Goal: Task Accomplishment & Management: Manage account settings

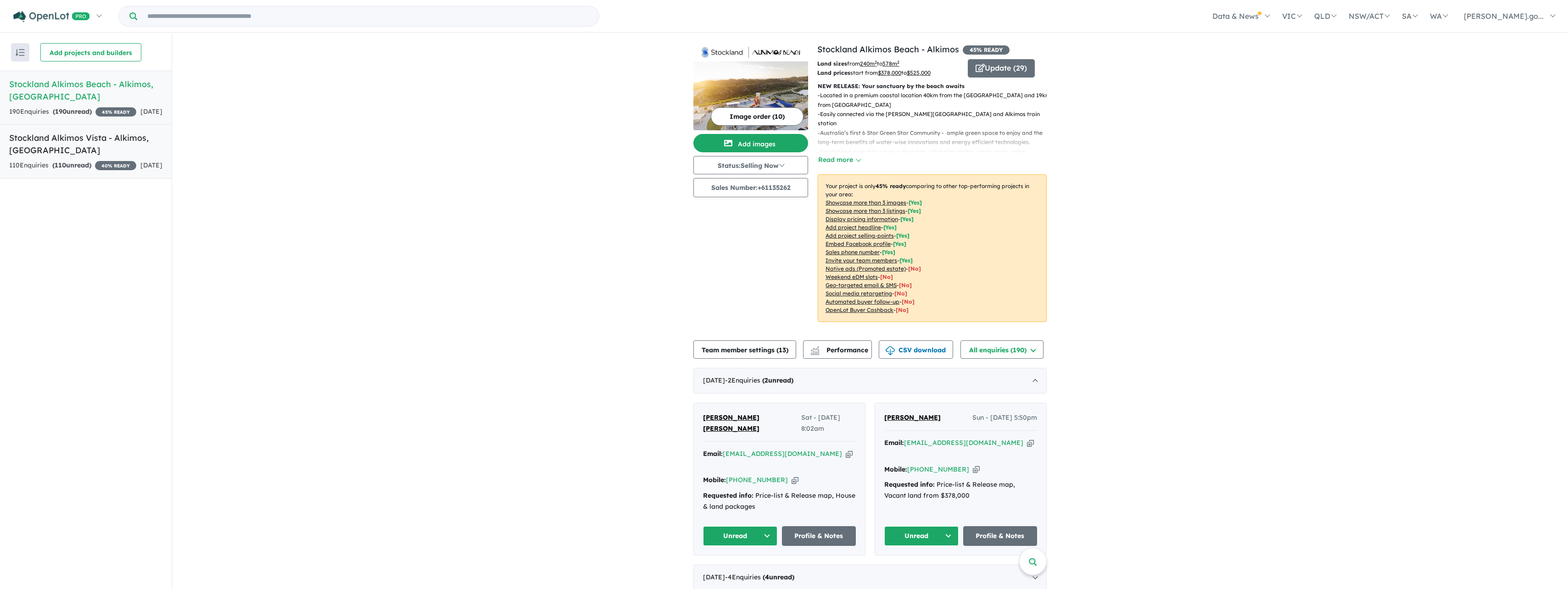
click at [119, 156] on h5 "Stockland Alkimos Vista - Alkimos , [GEOGRAPHIC_DATA]" at bounding box center [86, 144] width 153 height 25
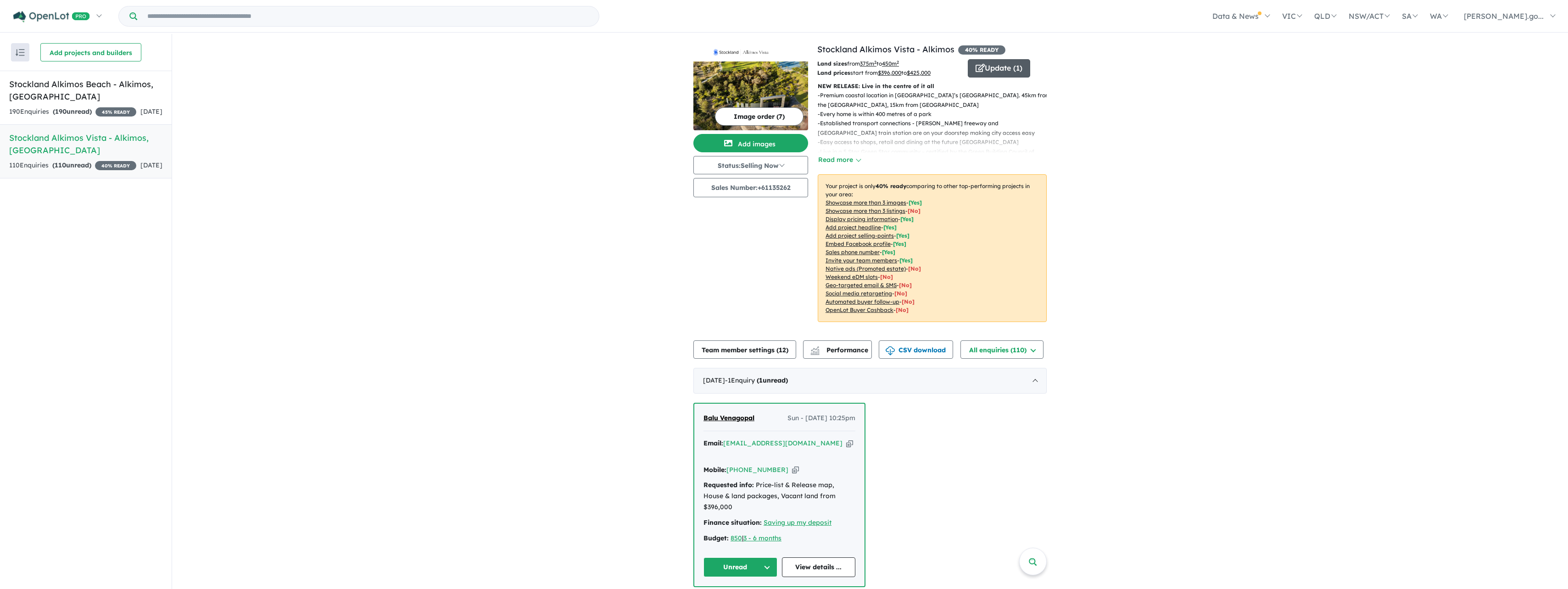
click at [999, 65] on button "Update ( 1 )" at bounding box center [999, 68] width 62 height 18
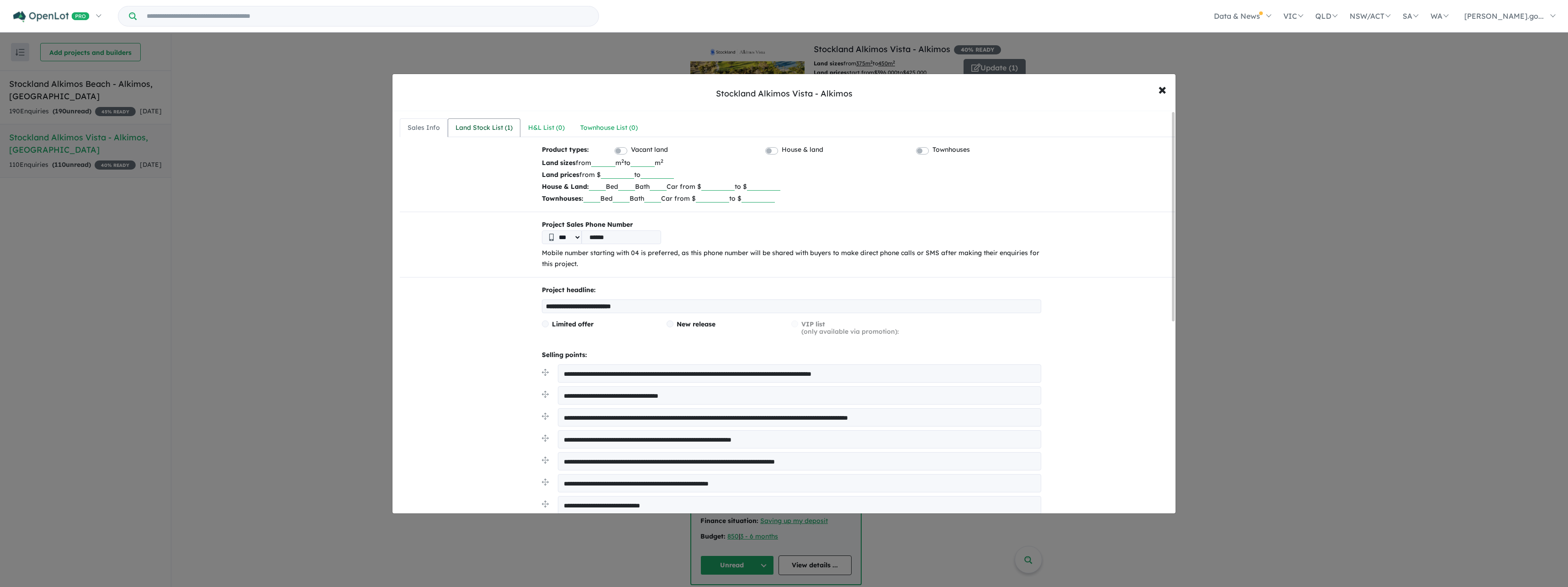
click at [497, 127] on div "Land Stock List ( 1 )" at bounding box center [484, 128] width 57 height 11
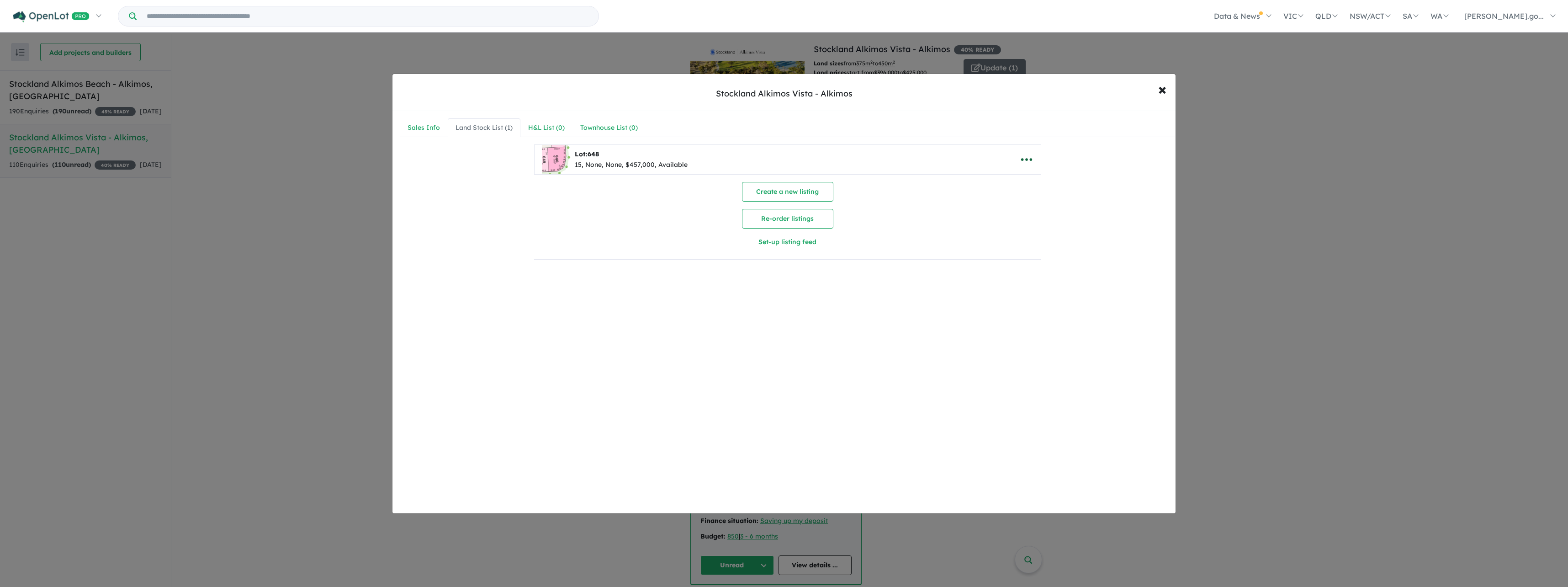
click at [1021, 161] on icon "button" at bounding box center [1026, 160] width 14 height 14
click at [1041, 203] on link "Remove" at bounding box center [1046, 203] width 68 height 21
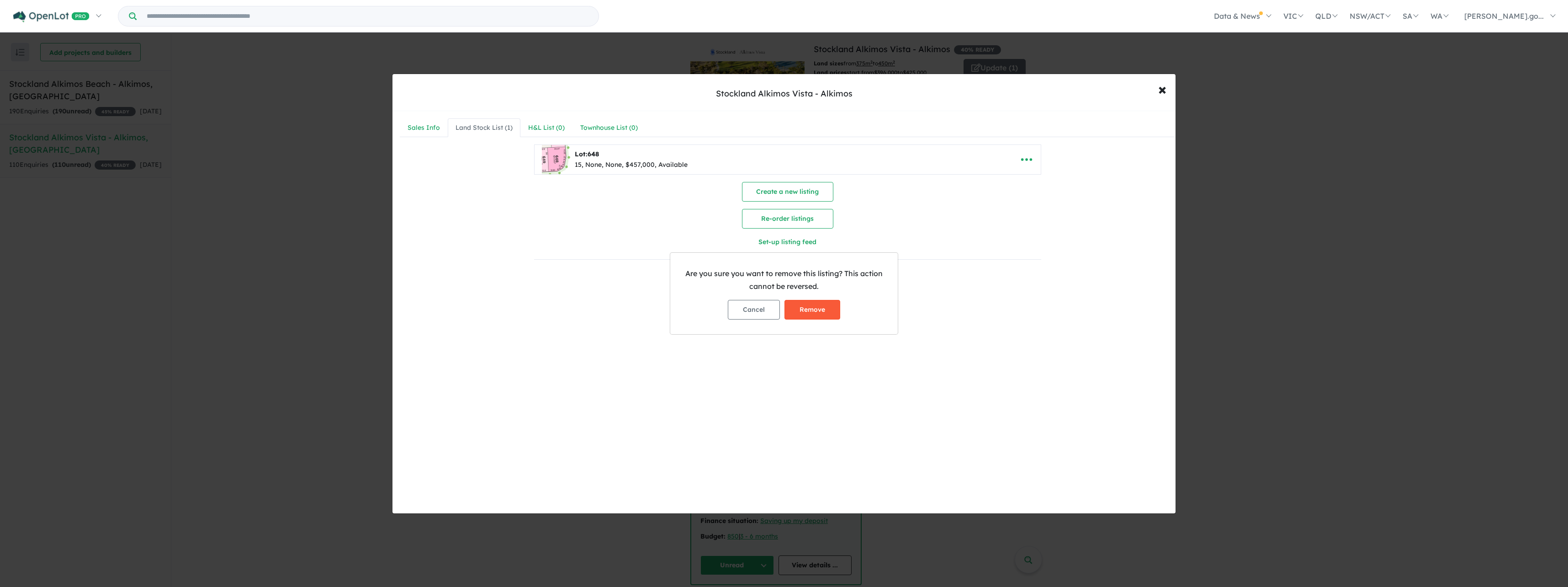
click at [805, 310] on button "Remove" at bounding box center [813, 309] width 56 height 19
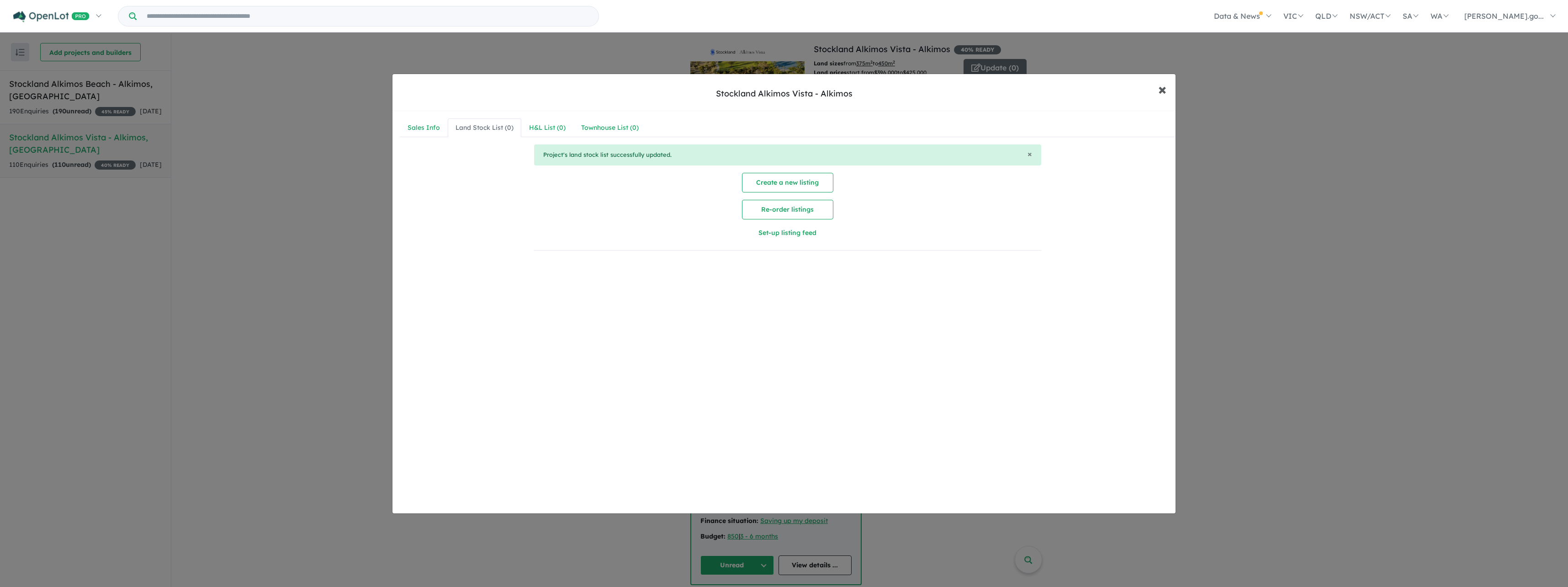
click at [1164, 88] on span "×" at bounding box center [1163, 89] width 9 height 19
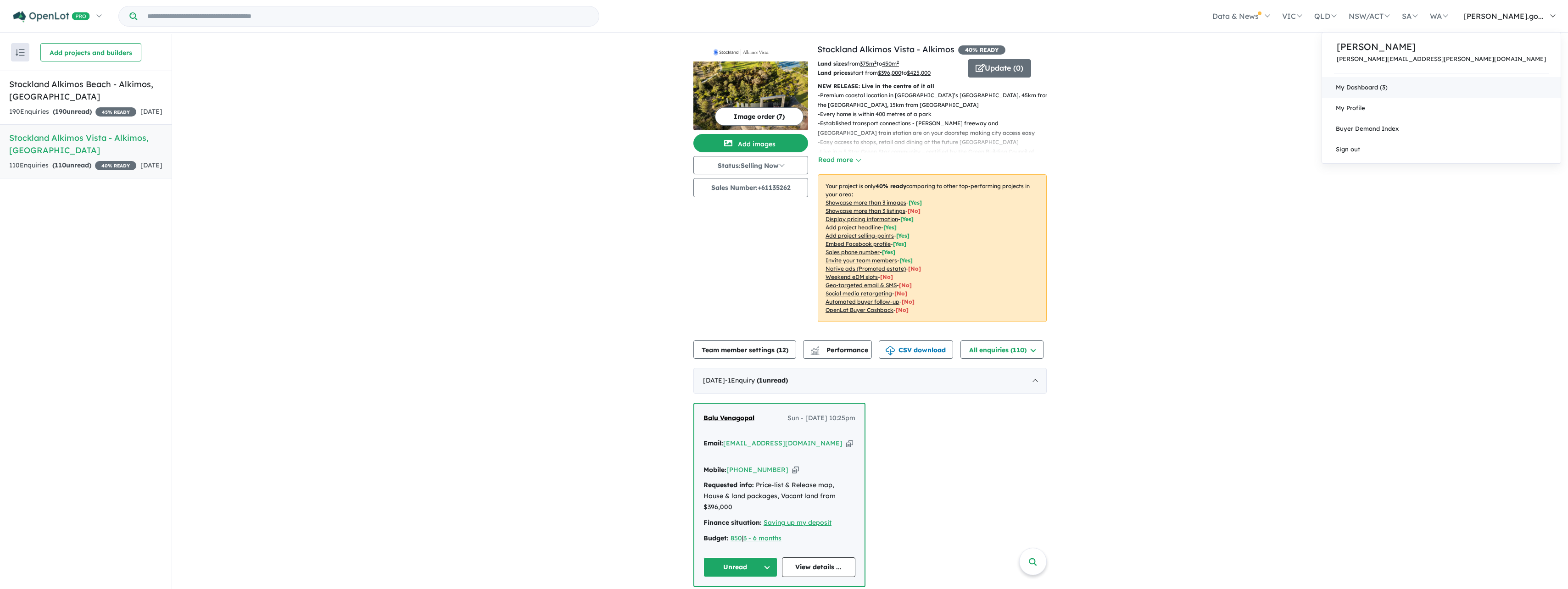
click at [1495, 89] on link "My Dashboard (3)" at bounding box center [1441, 87] width 238 height 21
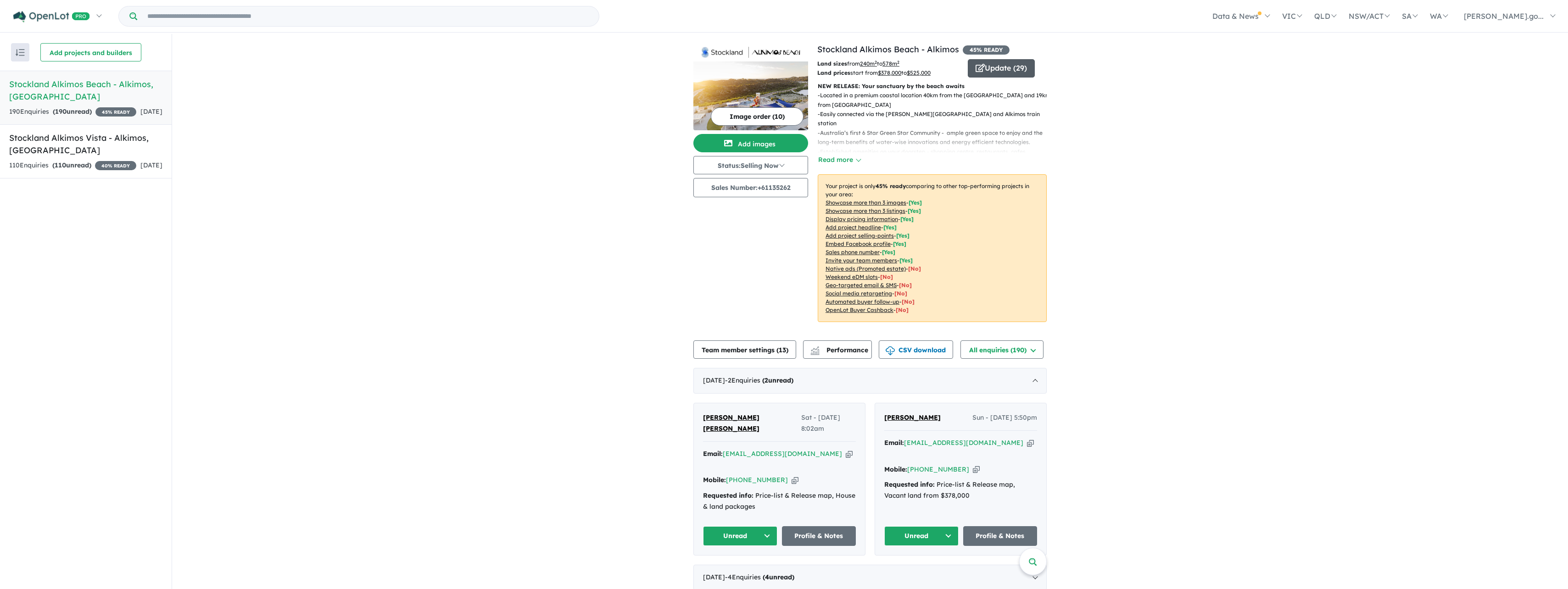
click at [988, 67] on button "Update ( 29 )" at bounding box center [1001, 68] width 67 height 18
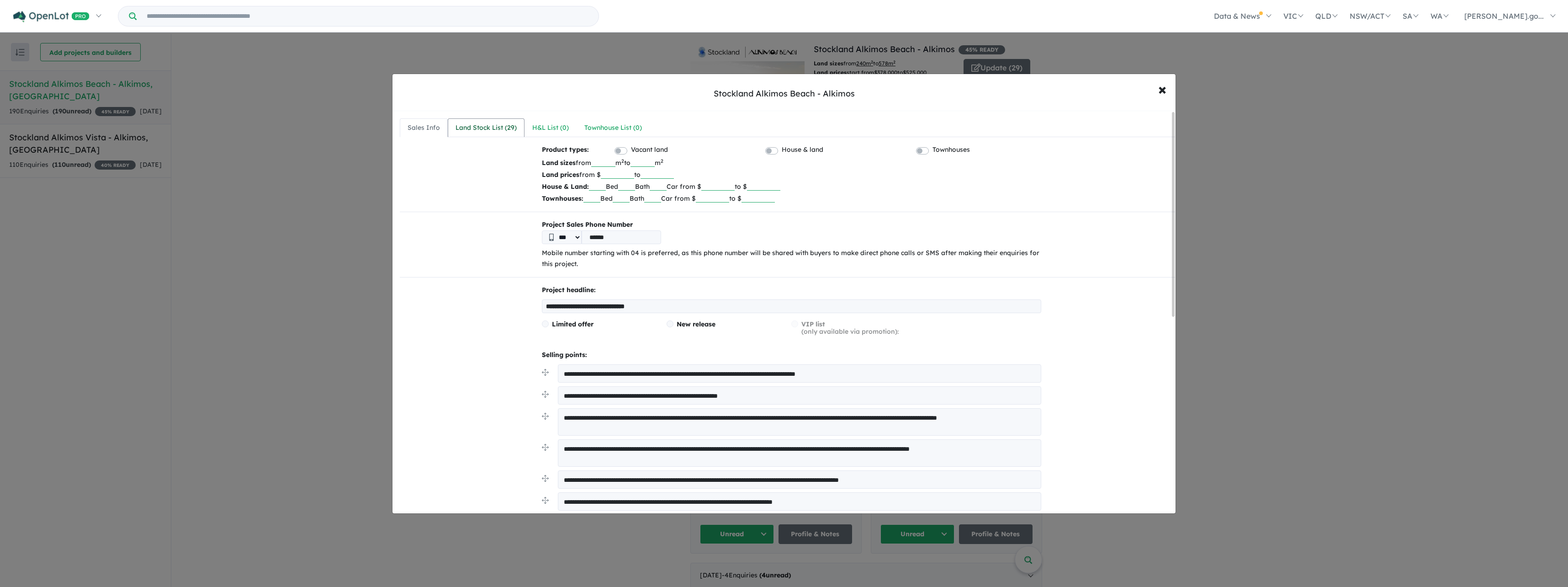
click at [477, 122] on link "Land Stock List ( 29 )" at bounding box center [486, 128] width 77 height 19
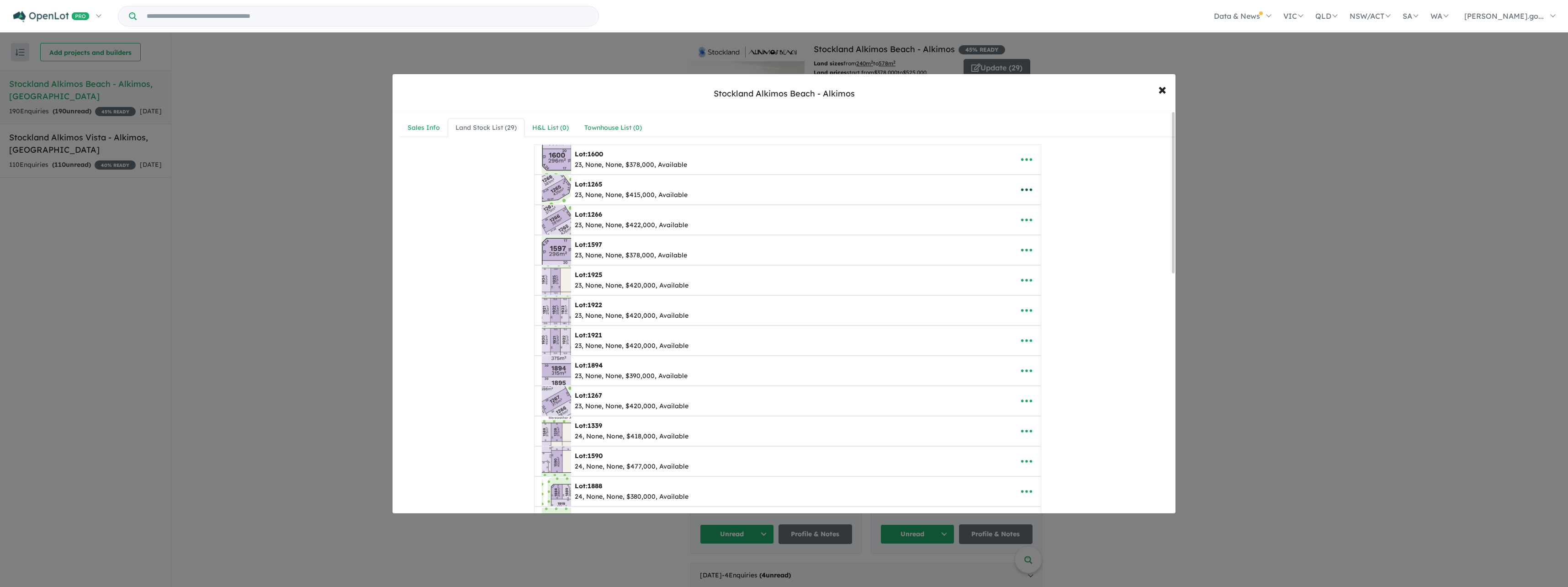
click at [1021, 189] on icon "button" at bounding box center [1026, 189] width 11 height 3
click at [1041, 230] on link "Remove" at bounding box center [1046, 233] width 68 height 21
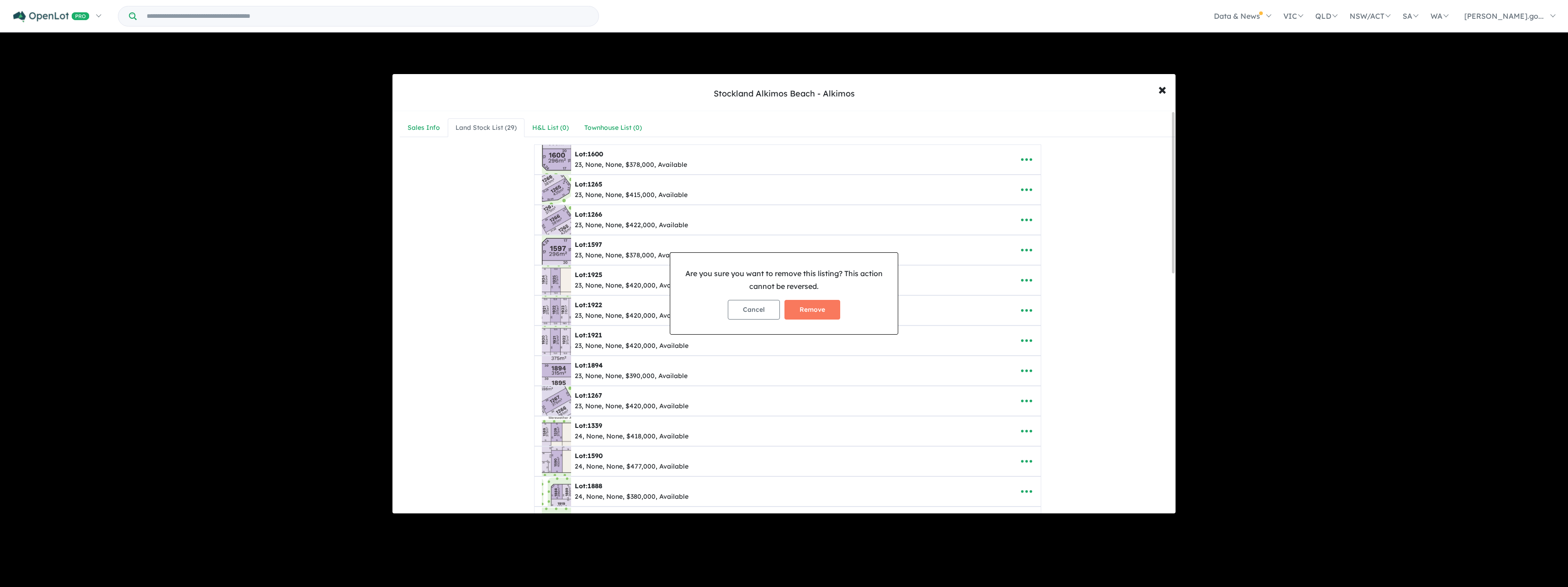
click at [797, 305] on button "Remove" at bounding box center [813, 309] width 56 height 19
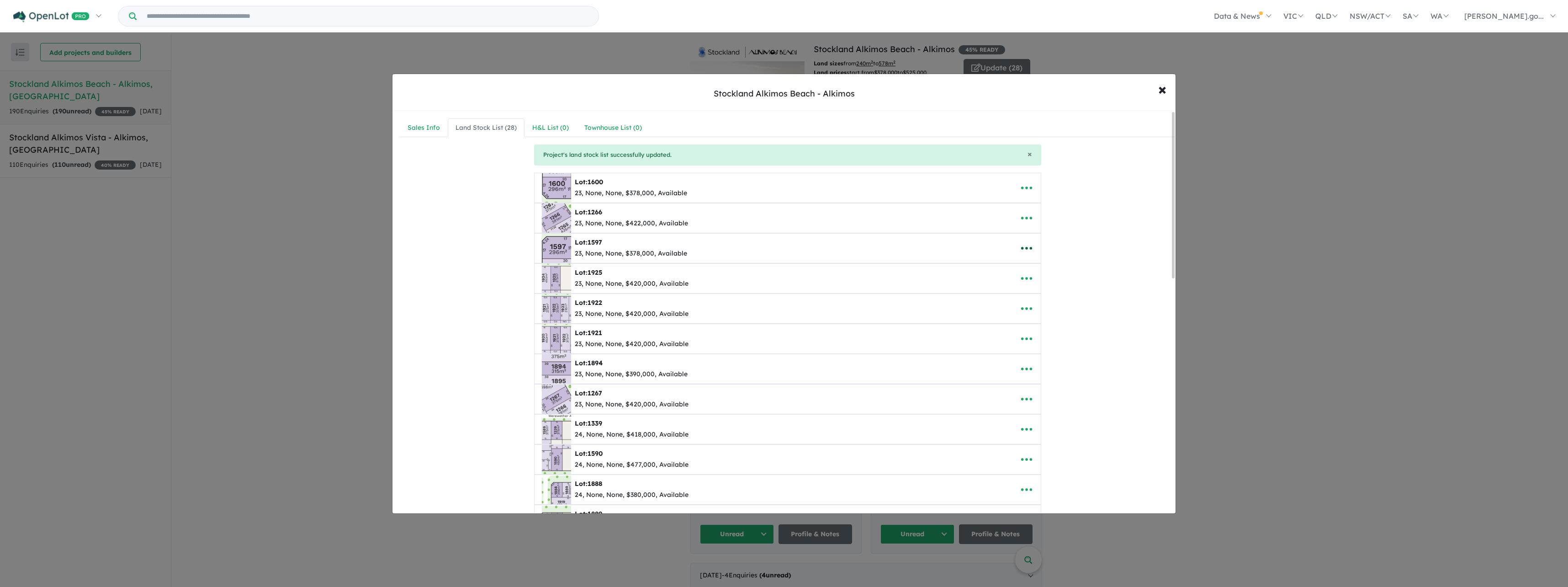
click at [1023, 246] on icon "button" at bounding box center [1026, 248] width 14 height 14
click at [1062, 289] on link "Remove" at bounding box center [1046, 292] width 68 height 21
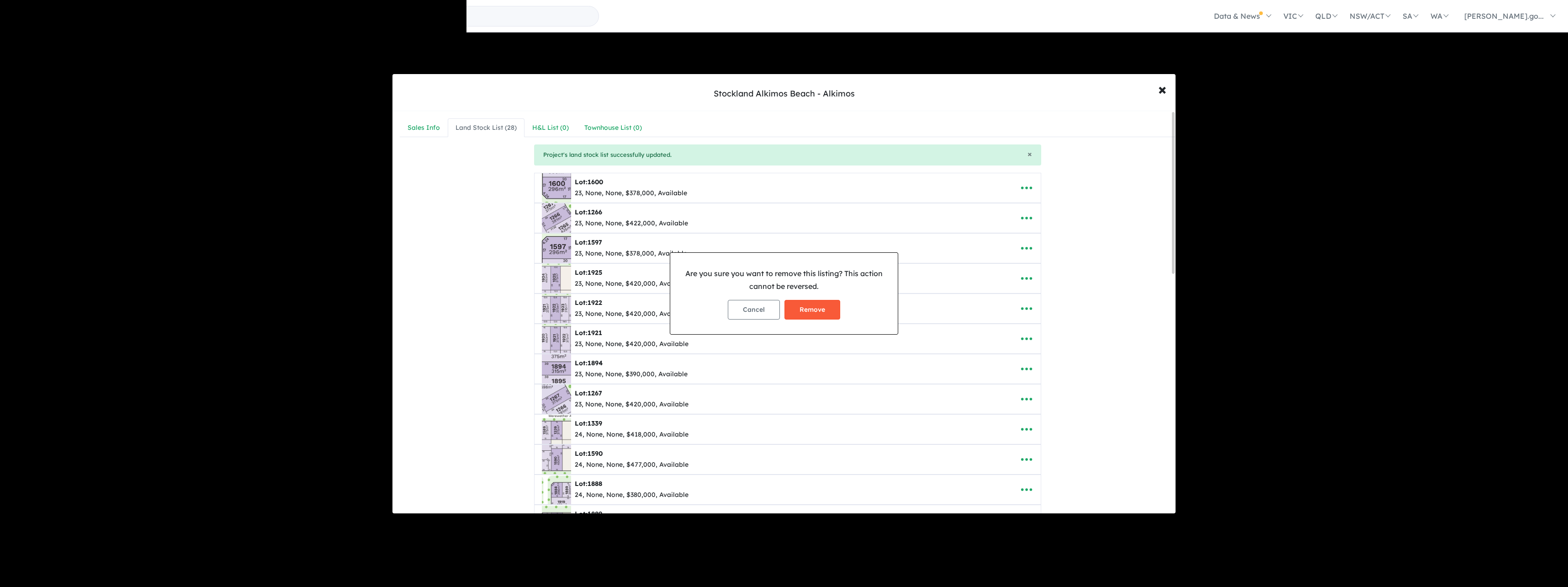
click at [794, 306] on button "Remove" at bounding box center [813, 309] width 56 height 19
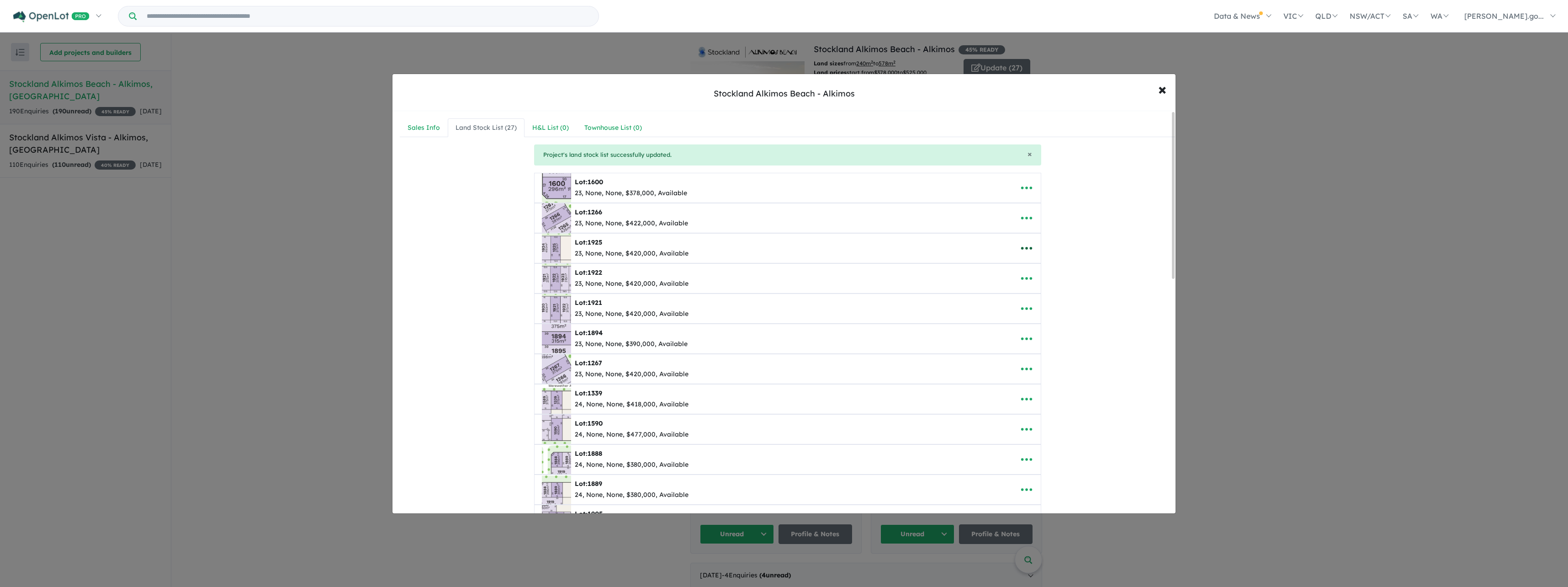
click at [1021, 248] on icon "button" at bounding box center [1026, 248] width 11 height 3
click at [1038, 288] on link "Remove" at bounding box center [1046, 292] width 68 height 21
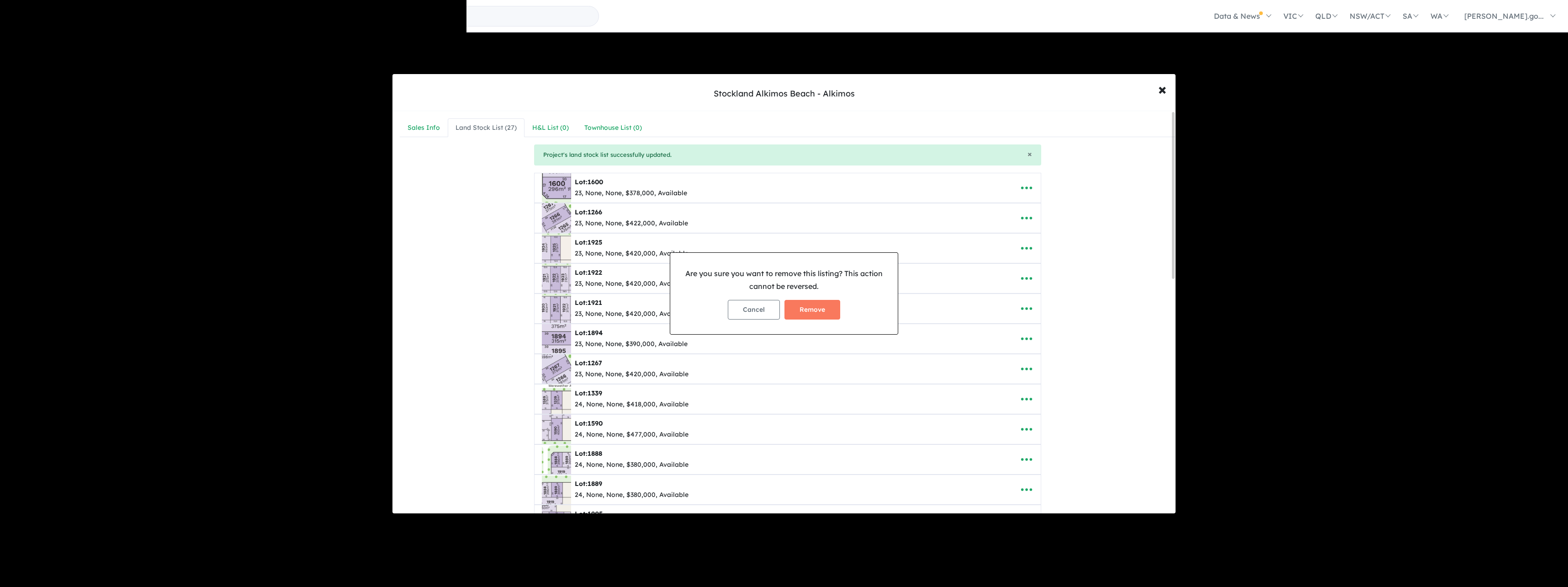
click at [829, 305] on button "Remove" at bounding box center [813, 309] width 56 height 19
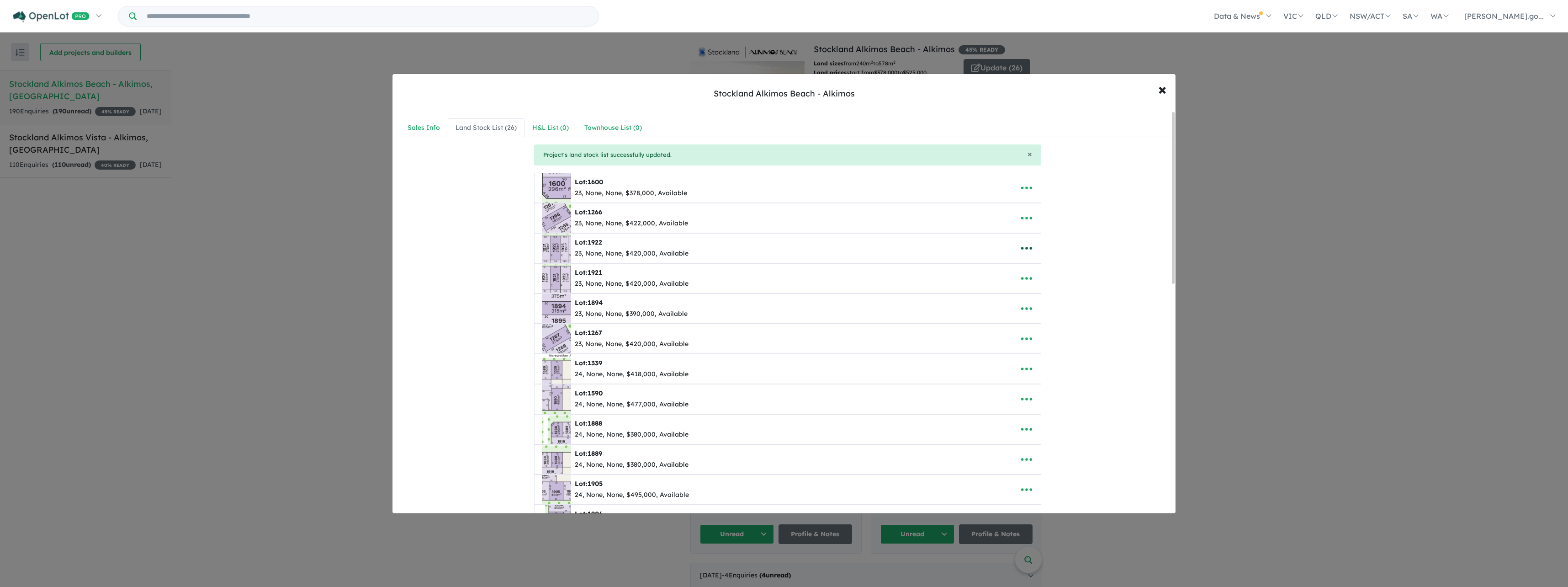
click at [1024, 246] on icon "button" at bounding box center [1026, 248] width 14 height 14
click at [1031, 290] on link "Remove" at bounding box center [1046, 292] width 68 height 21
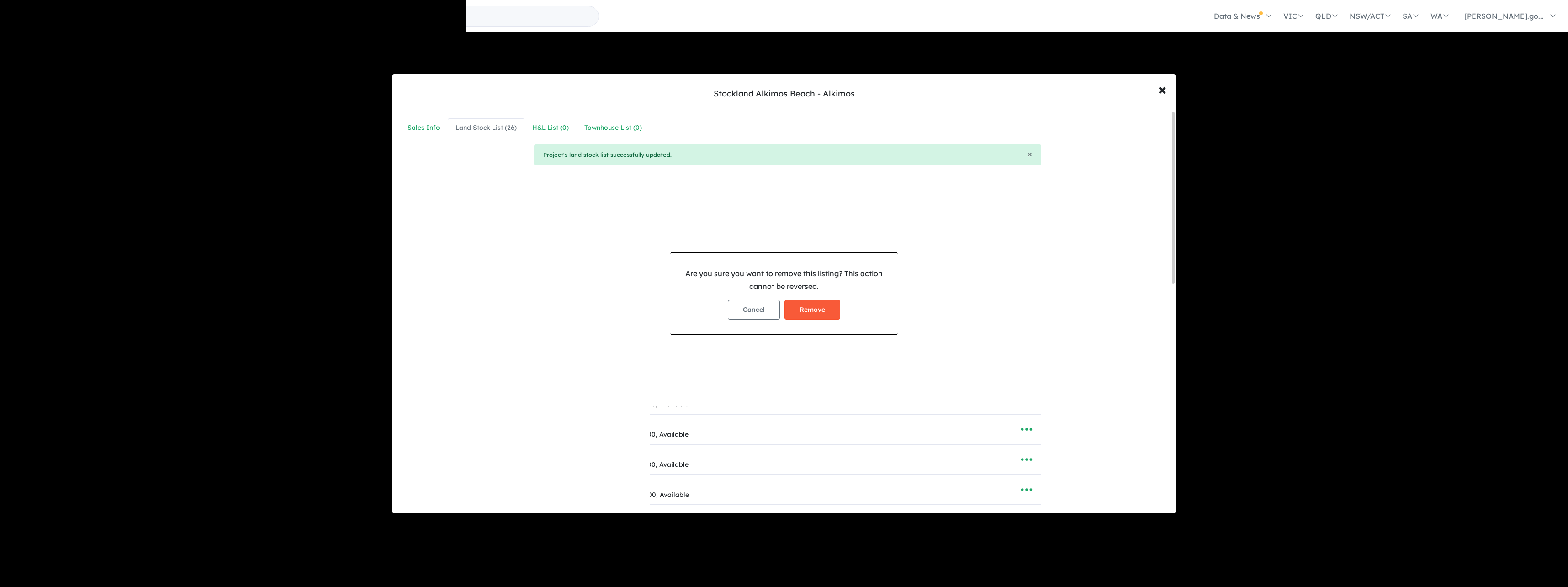
click at [831, 307] on button "Remove" at bounding box center [813, 309] width 56 height 19
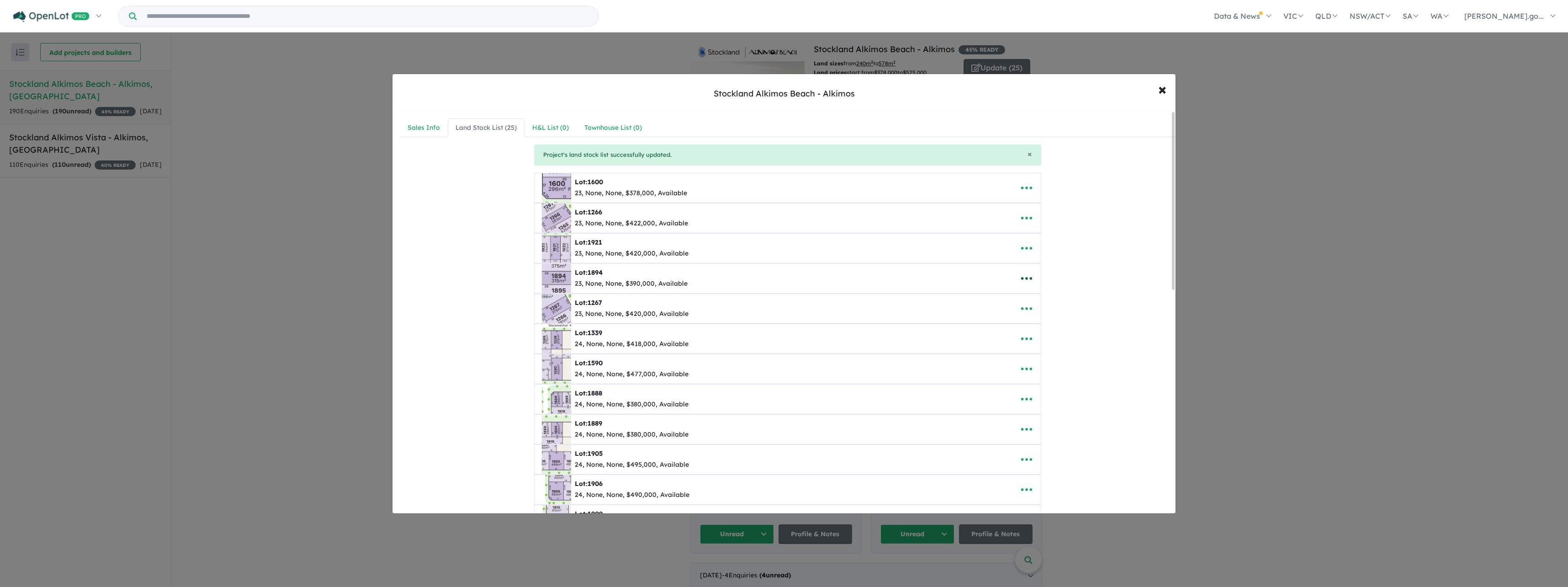
click at [1021, 278] on icon "button" at bounding box center [1026, 278] width 11 height 3
click at [1027, 319] on link "Remove" at bounding box center [1046, 322] width 68 height 21
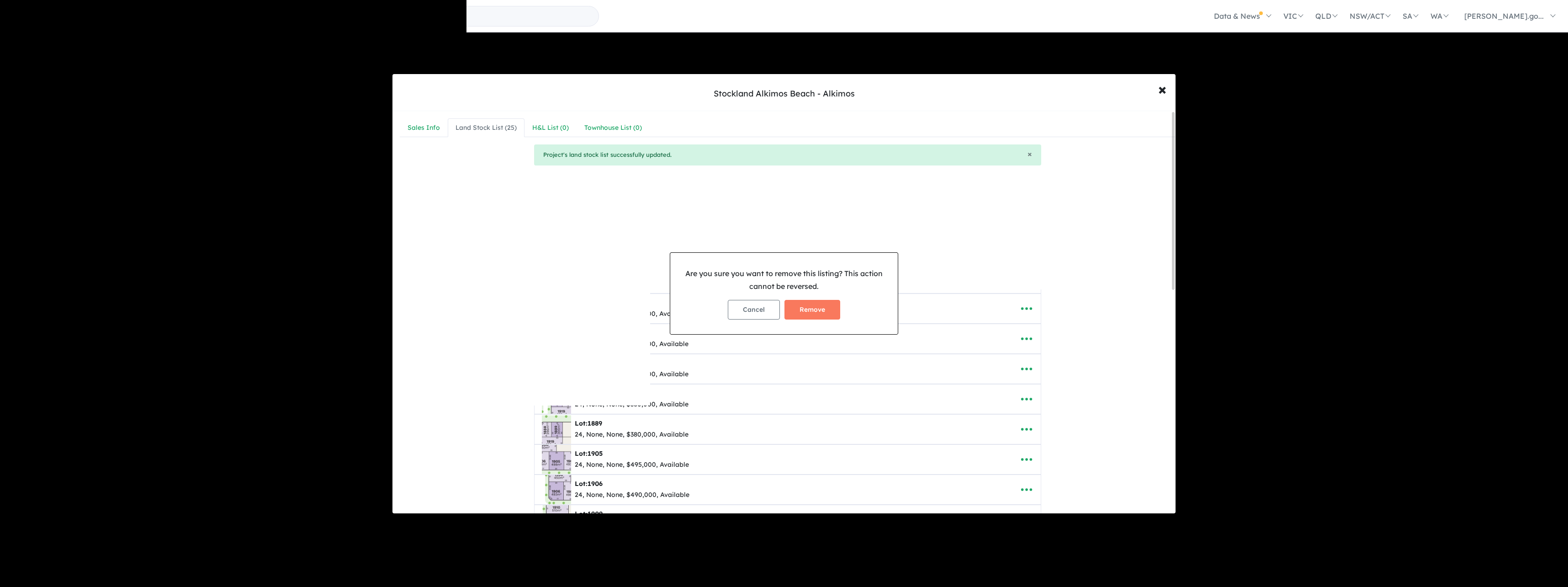
click at [824, 314] on button "Remove" at bounding box center [813, 309] width 56 height 19
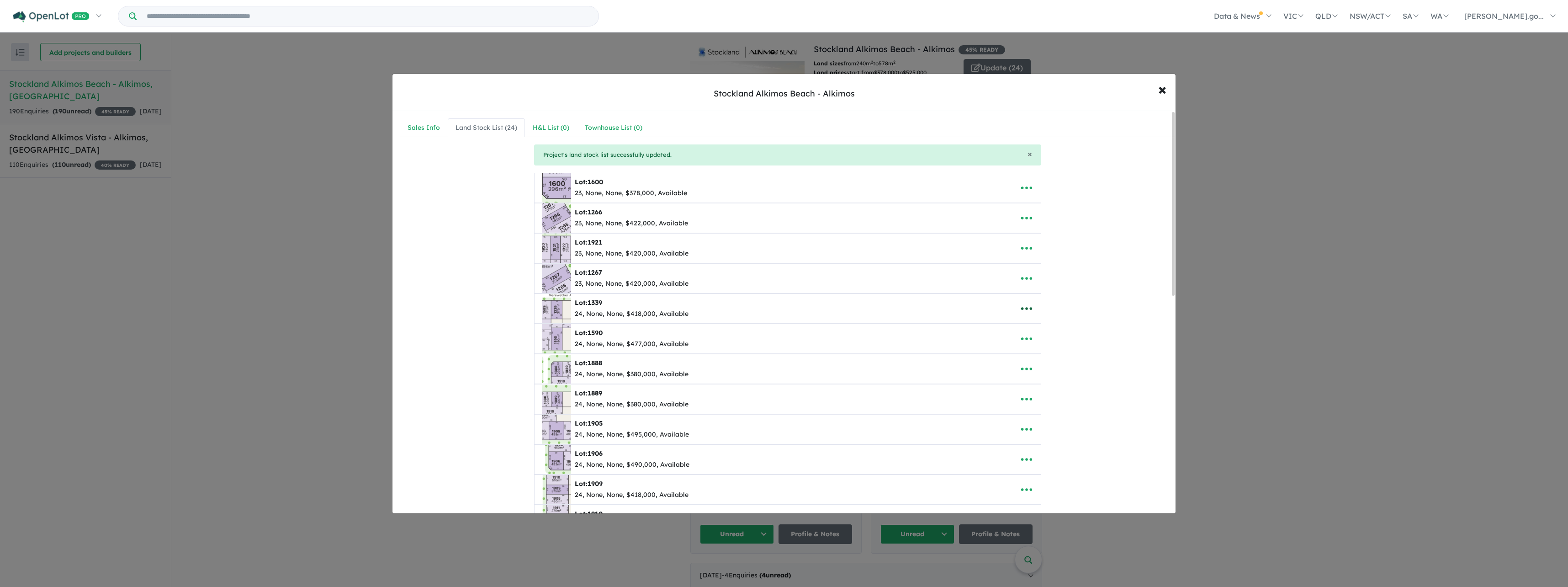
click at [1021, 308] on icon "button" at bounding box center [1026, 308] width 11 height 3
click at [1049, 346] on link "Remove" at bounding box center [1046, 352] width 68 height 21
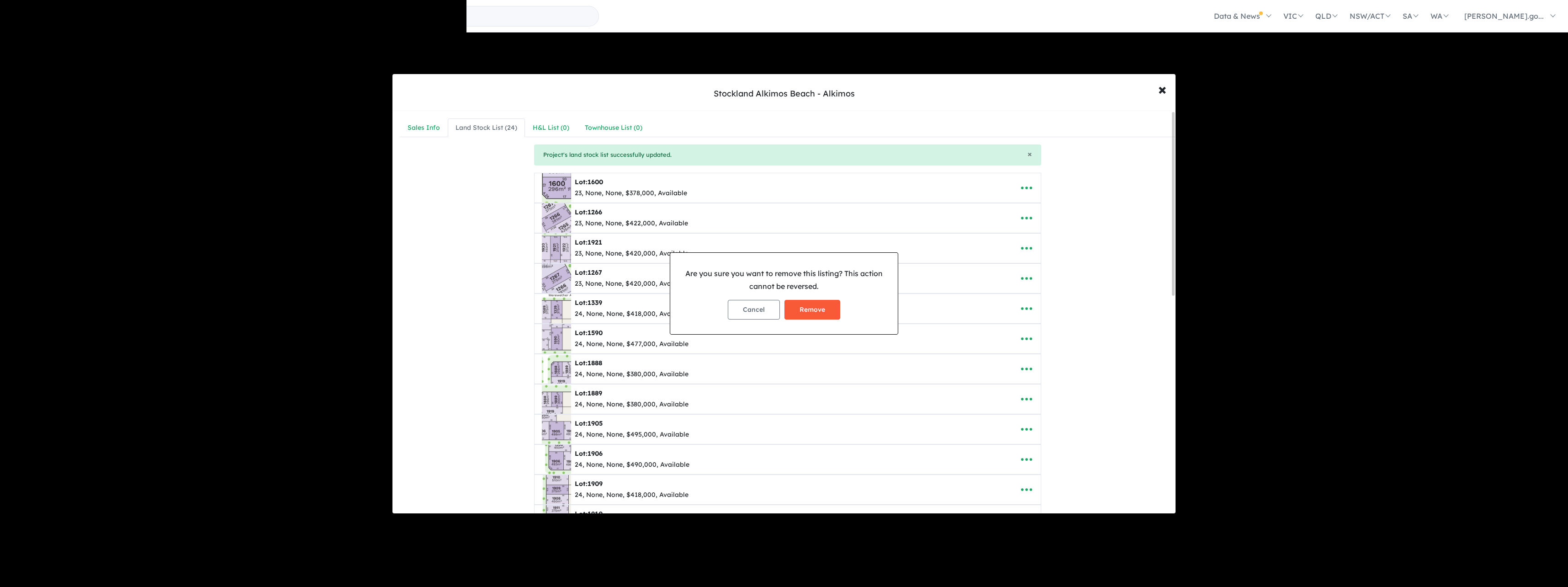
click at [820, 308] on button "Remove" at bounding box center [813, 309] width 56 height 19
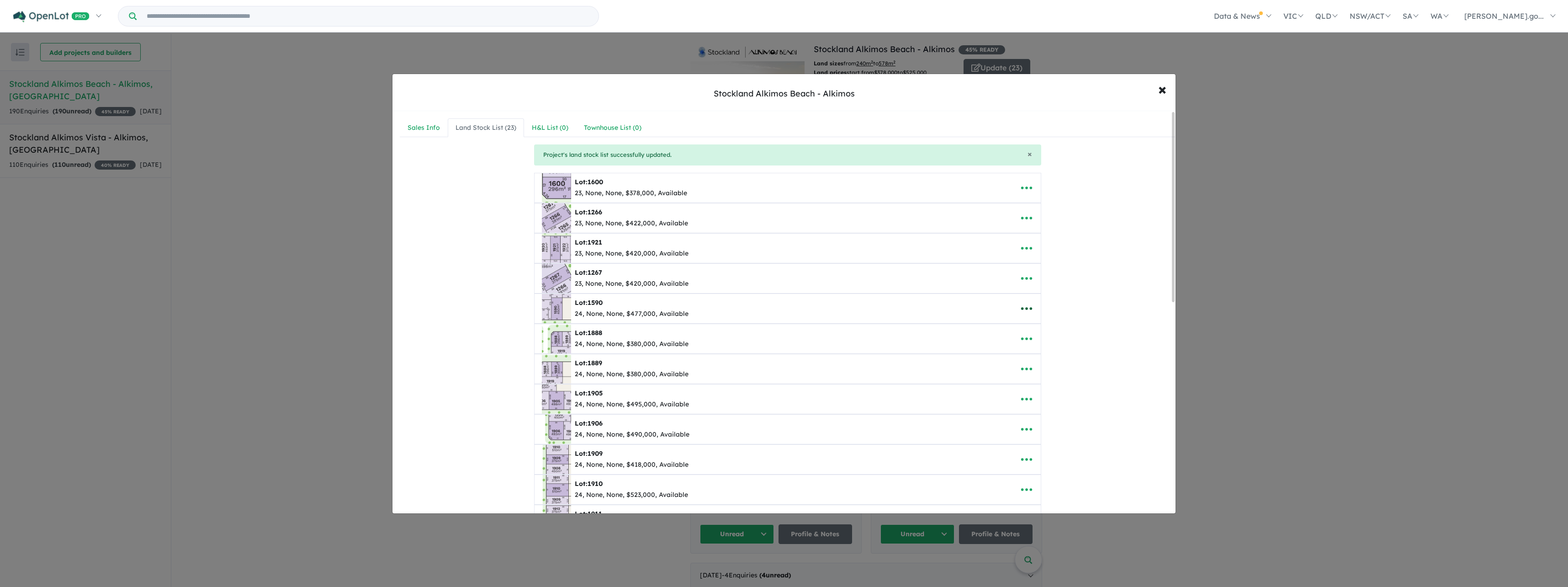
click at [1021, 304] on icon "button" at bounding box center [1026, 308] width 14 height 14
click at [1035, 346] on link "Remove" at bounding box center [1046, 352] width 68 height 21
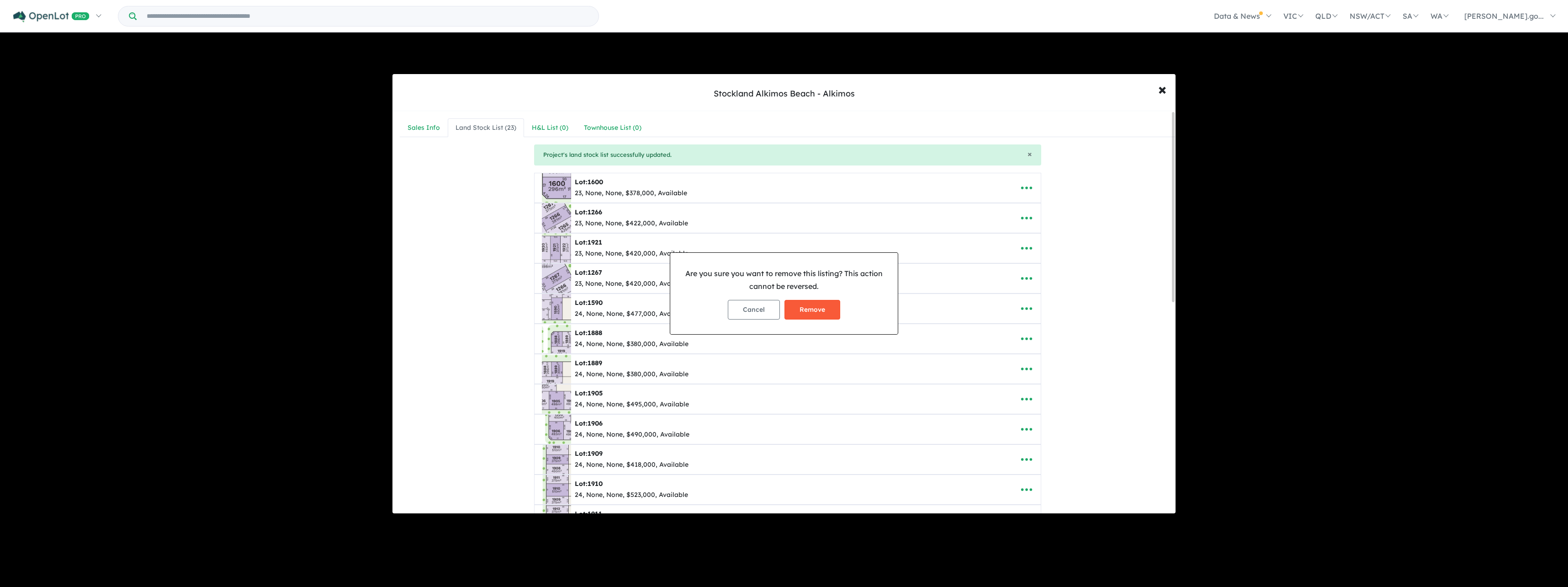
click at [829, 307] on button "Remove" at bounding box center [813, 309] width 56 height 19
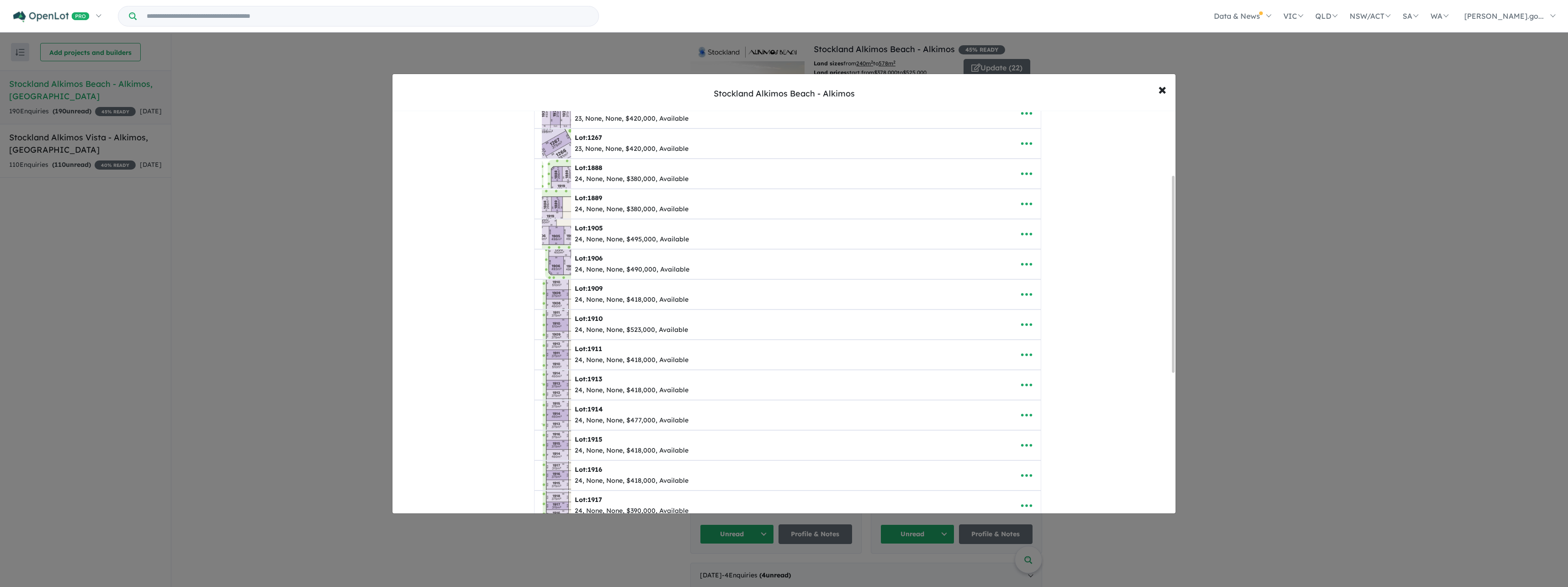
scroll to position [137, 0]
click at [1029, 203] on icon "button" at bounding box center [1026, 202] width 14 height 14
click at [1037, 241] on link "Remove" at bounding box center [1046, 245] width 68 height 21
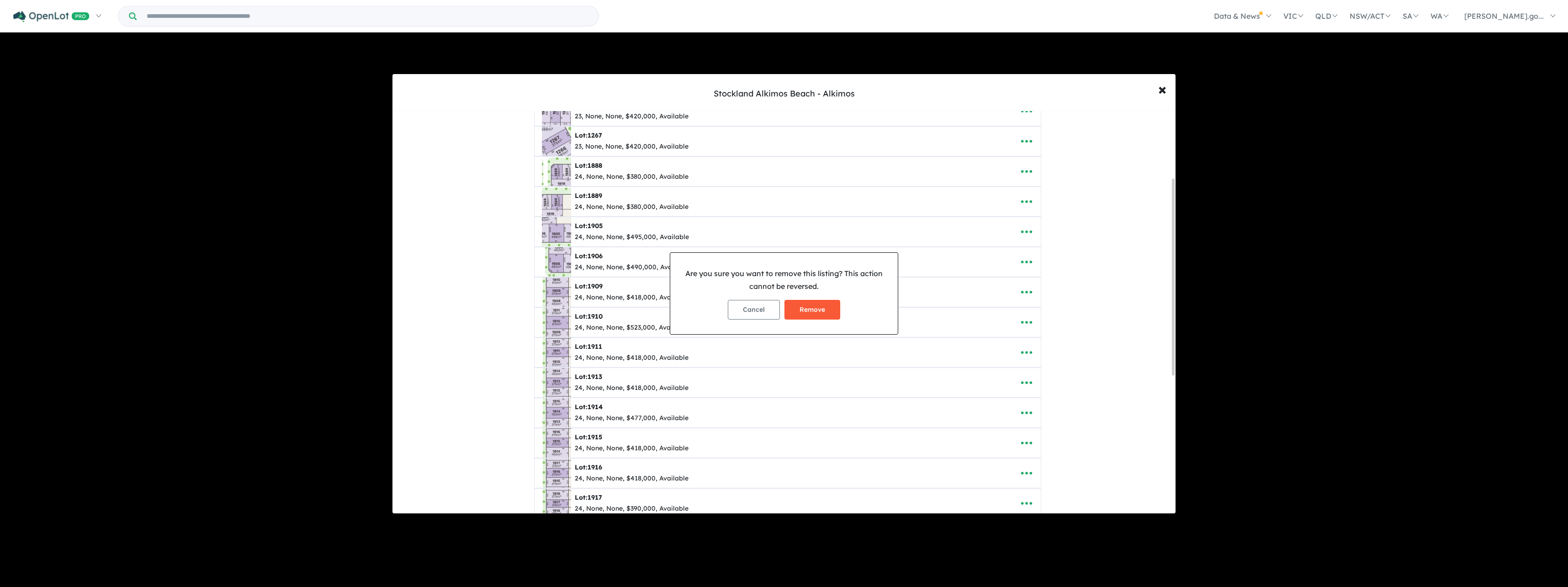
click at [825, 314] on button "Remove" at bounding box center [813, 309] width 56 height 19
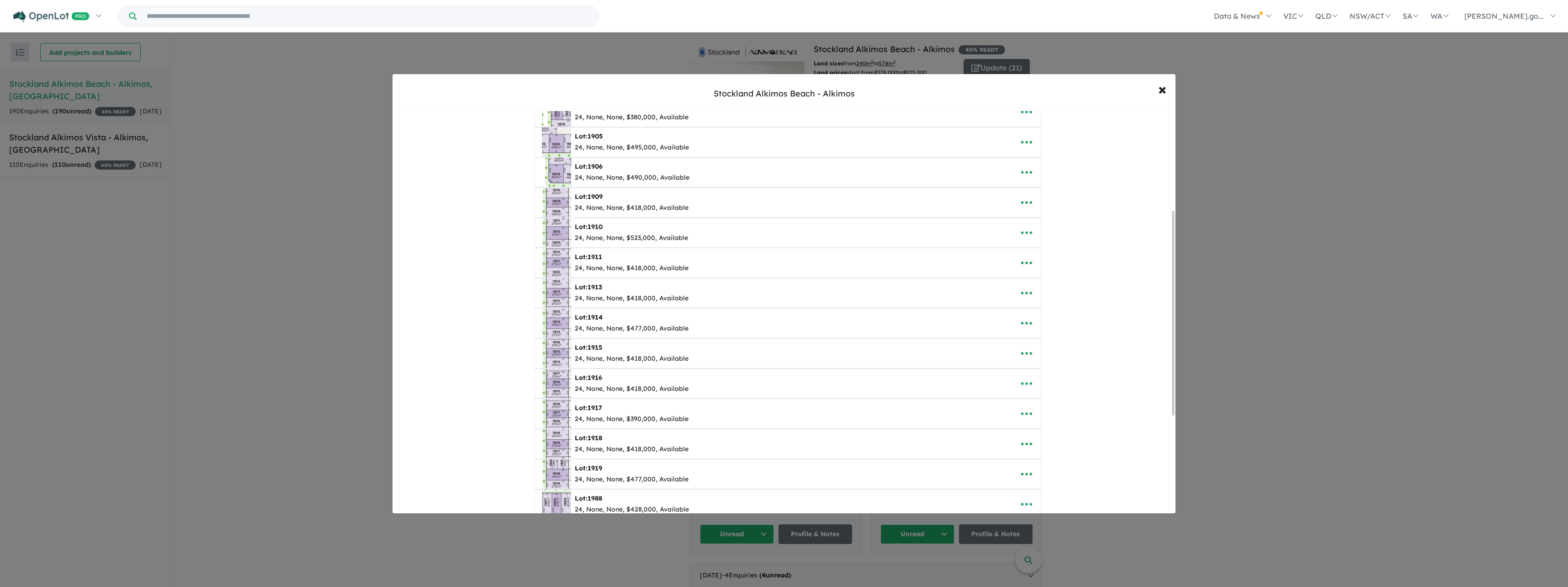
scroll to position [183, 0]
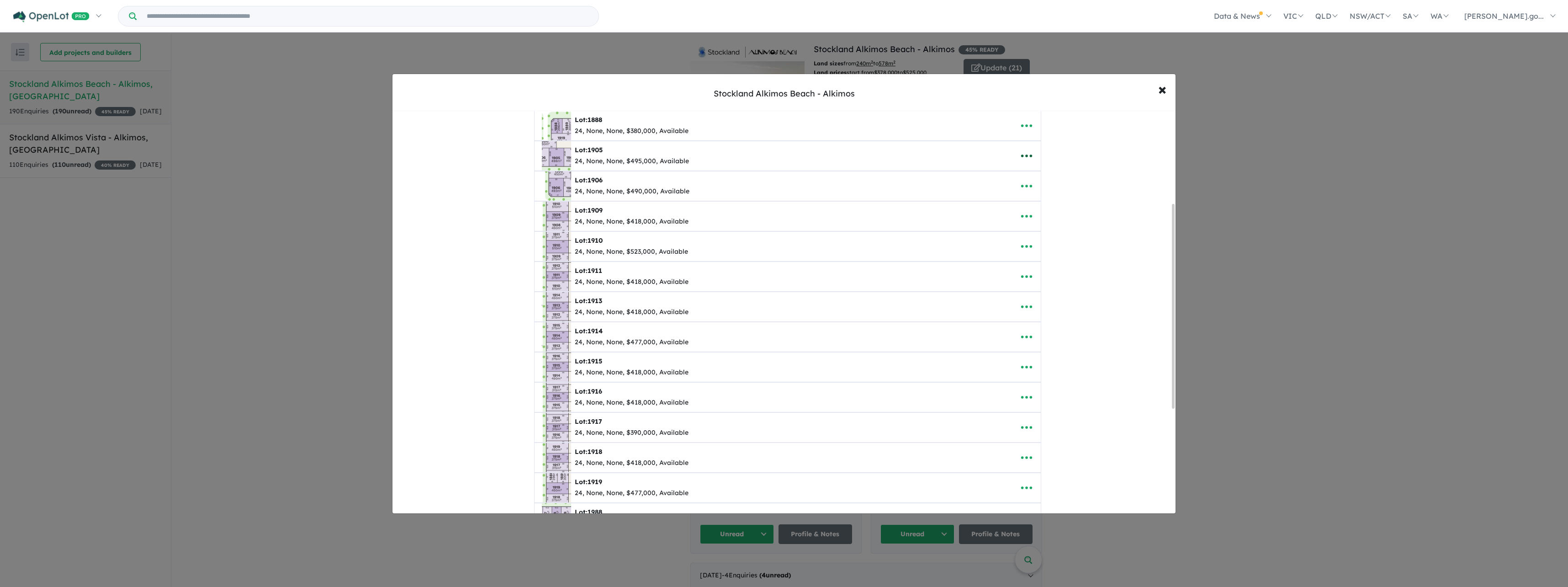
click at [1026, 153] on icon "button" at bounding box center [1026, 156] width 14 height 14
click at [1035, 196] on link "Remove" at bounding box center [1046, 199] width 68 height 21
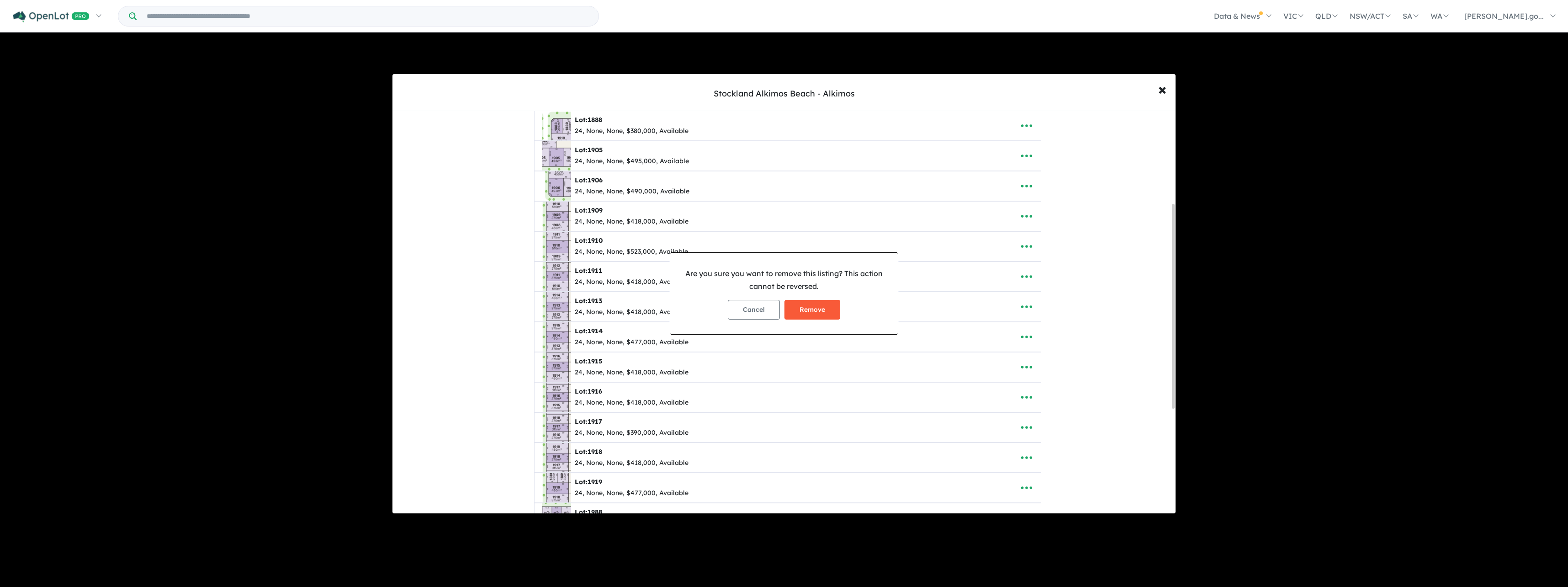
click at [822, 306] on button "Remove" at bounding box center [813, 309] width 56 height 19
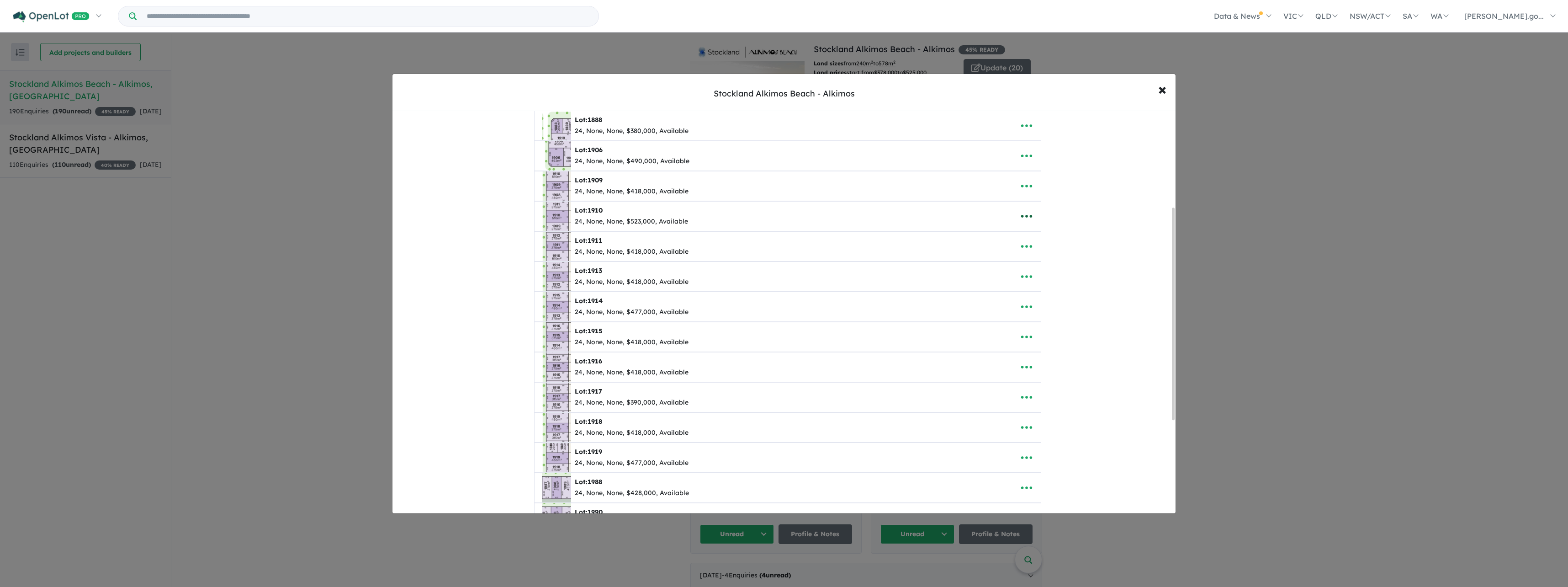
click at [1020, 218] on icon "button" at bounding box center [1026, 216] width 14 height 14
click at [1034, 262] on link "Remove" at bounding box center [1046, 259] width 68 height 21
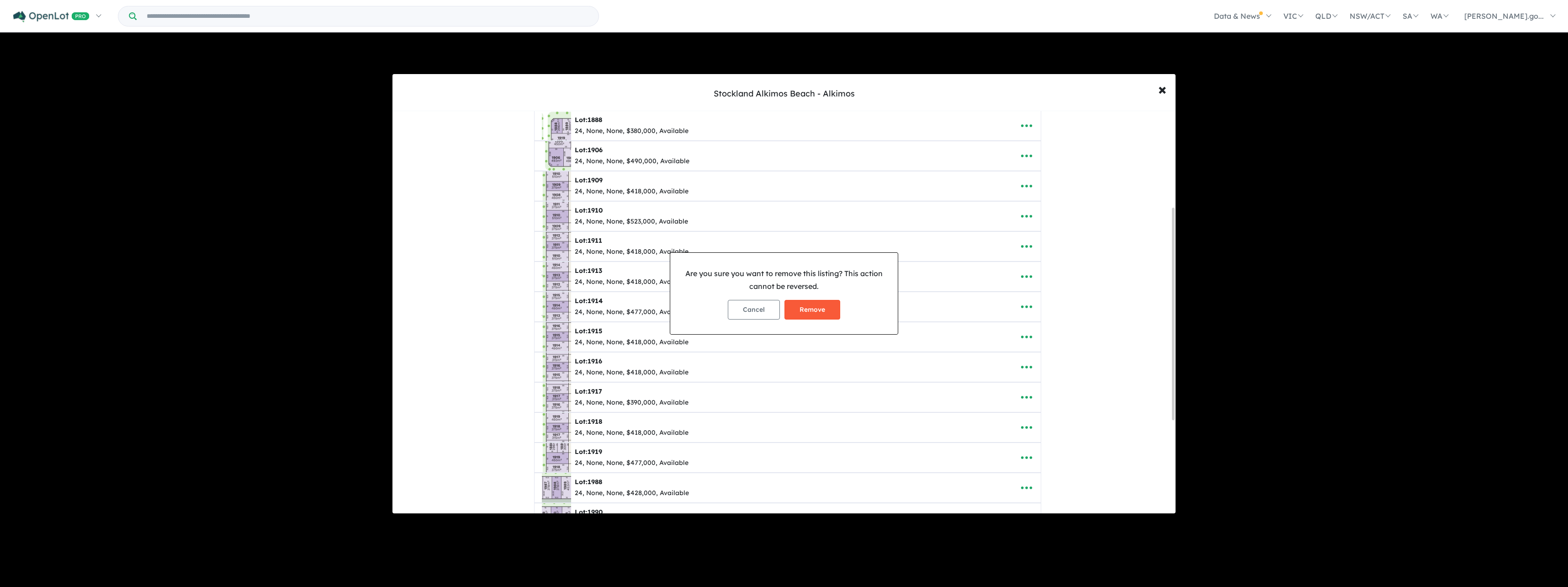
click at [825, 311] on button "Remove" at bounding box center [813, 309] width 56 height 19
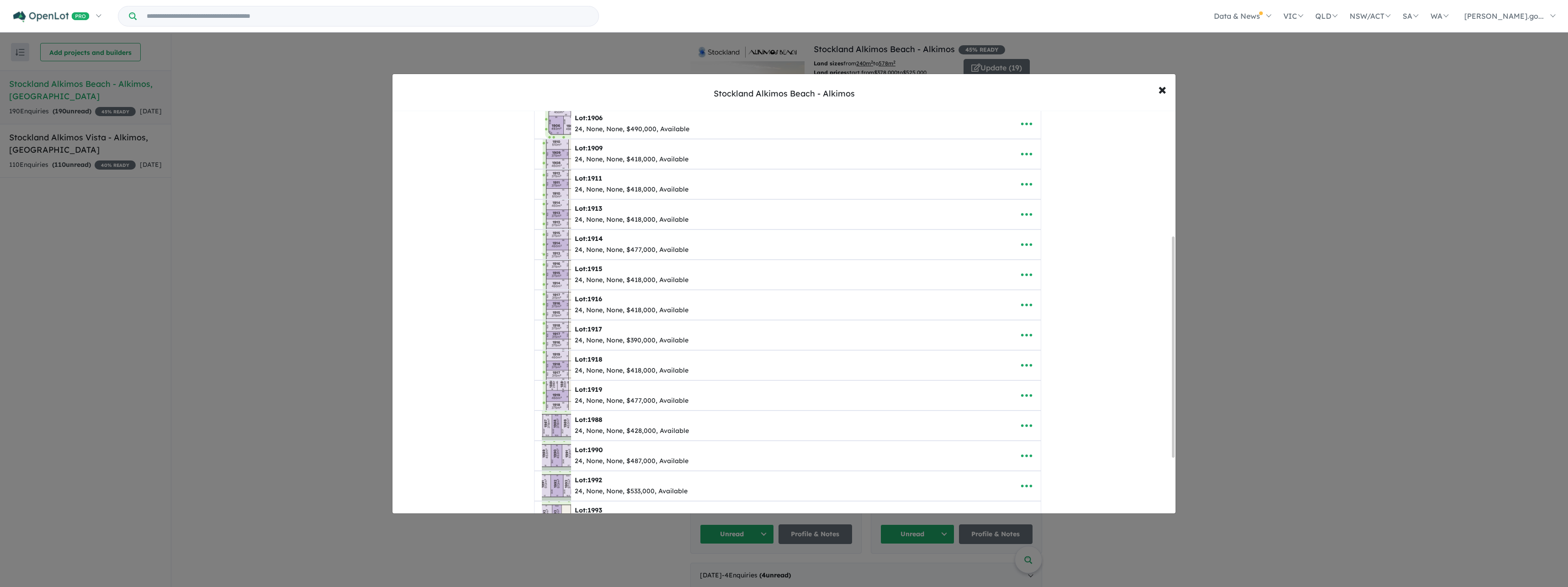
scroll to position [228, 0]
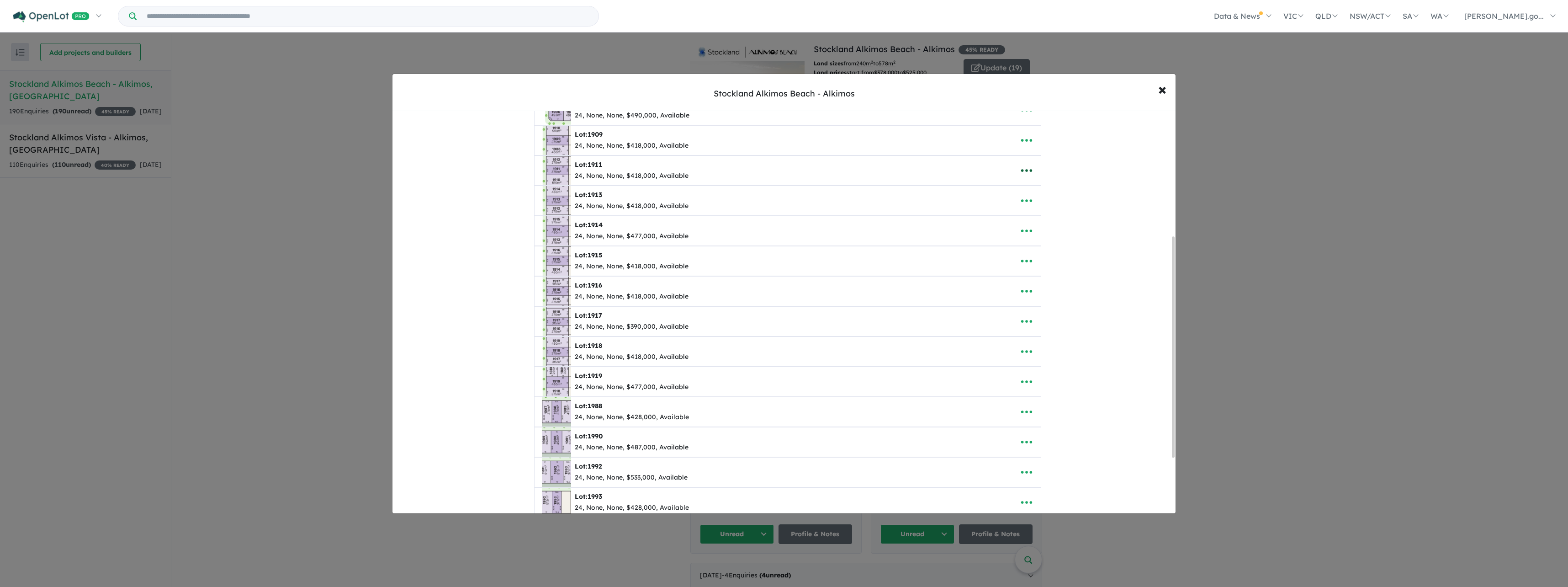
click at [1016, 167] on button "button" at bounding box center [1026, 170] width 29 height 21
click at [1032, 210] on link "Remove" at bounding box center [1046, 214] width 68 height 21
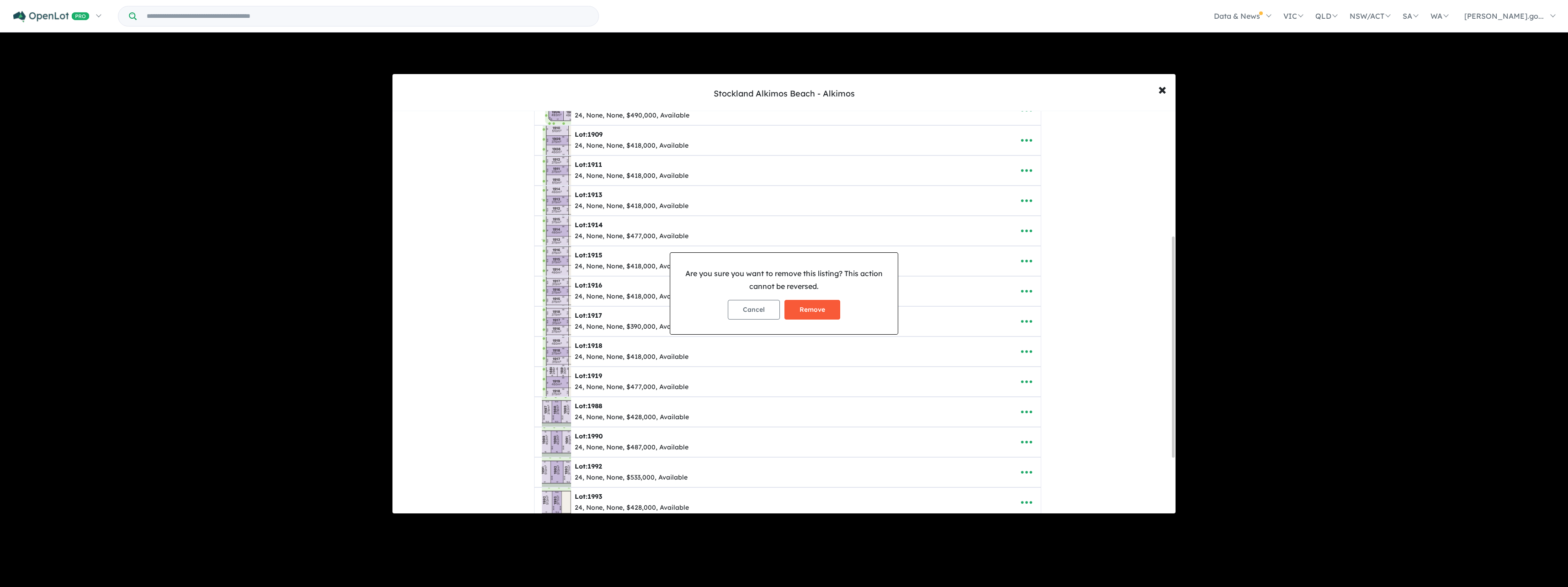
click at [813, 309] on button "Remove" at bounding box center [813, 309] width 56 height 19
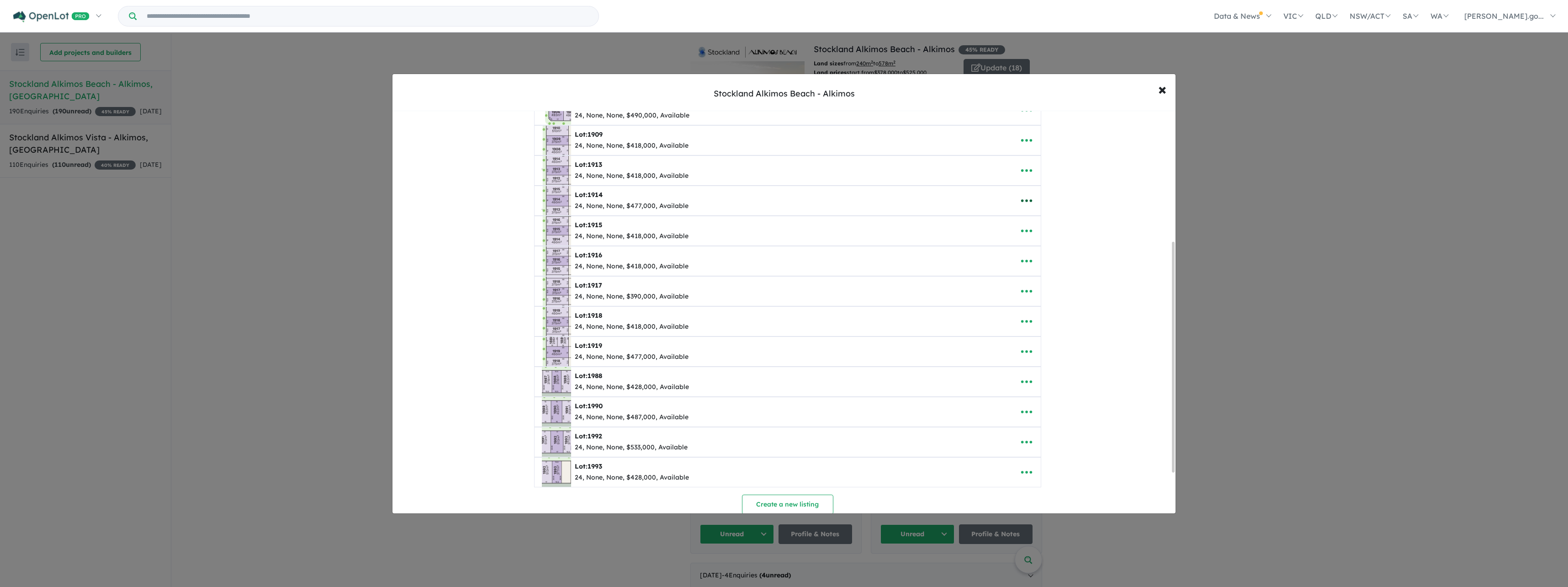
click at [1027, 197] on icon "button" at bounding box center [1026, 200] width 14 height 14
click at [1049, 244] on link "Remove" at bounding box center [1046, 244] width 68 height 21
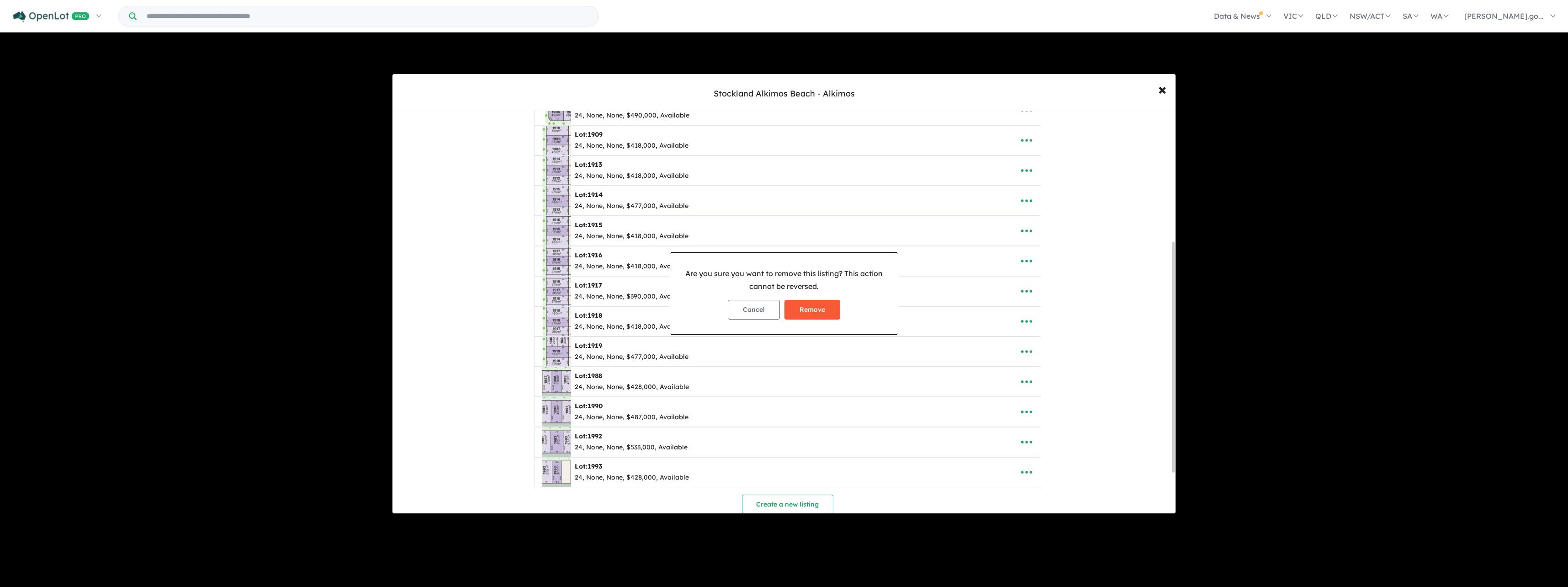
click at [816, 309] on button "Remove" at bounding box center [813, 309] width 56 height 19
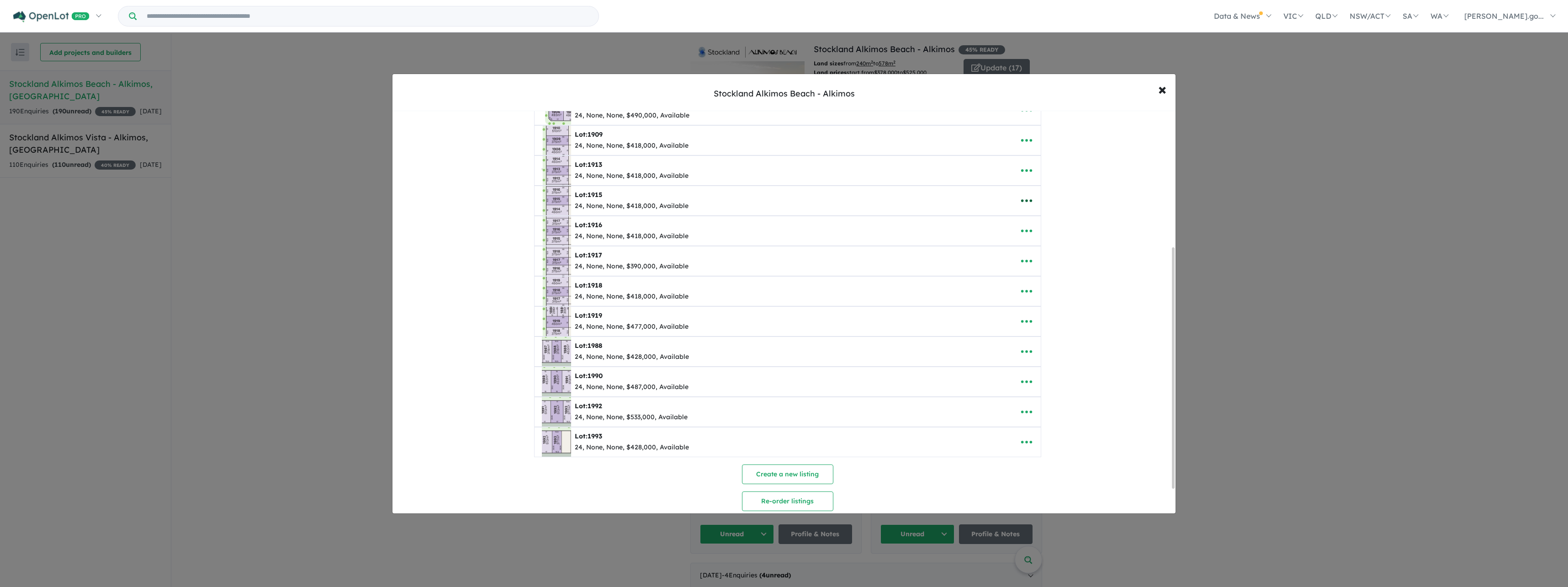
click at [1023, 201] on icon "button" at bounding box center [1026, 200] width 14 height 14
click at [1036, 247] on link "Remove" at bounding box center [1046, 244] width 68 height 21
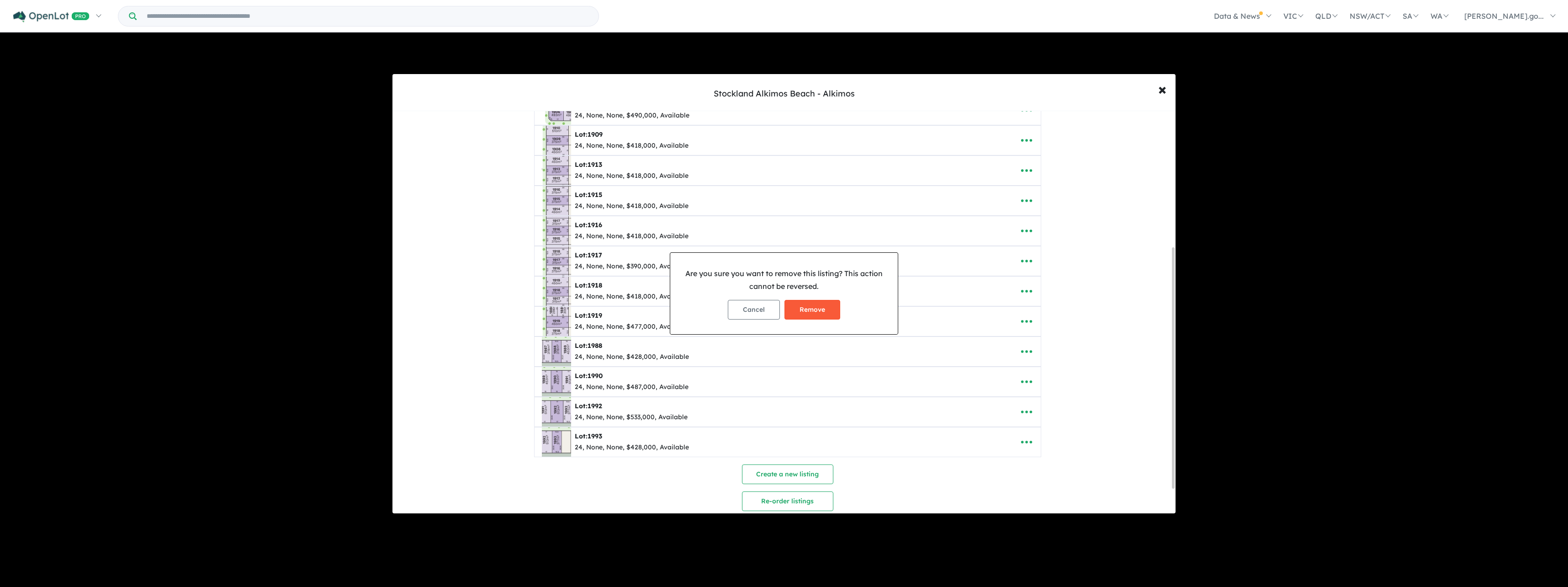
click at [809, 304] on button "Remove" at bounding box center [813, 309] width 56 height 19
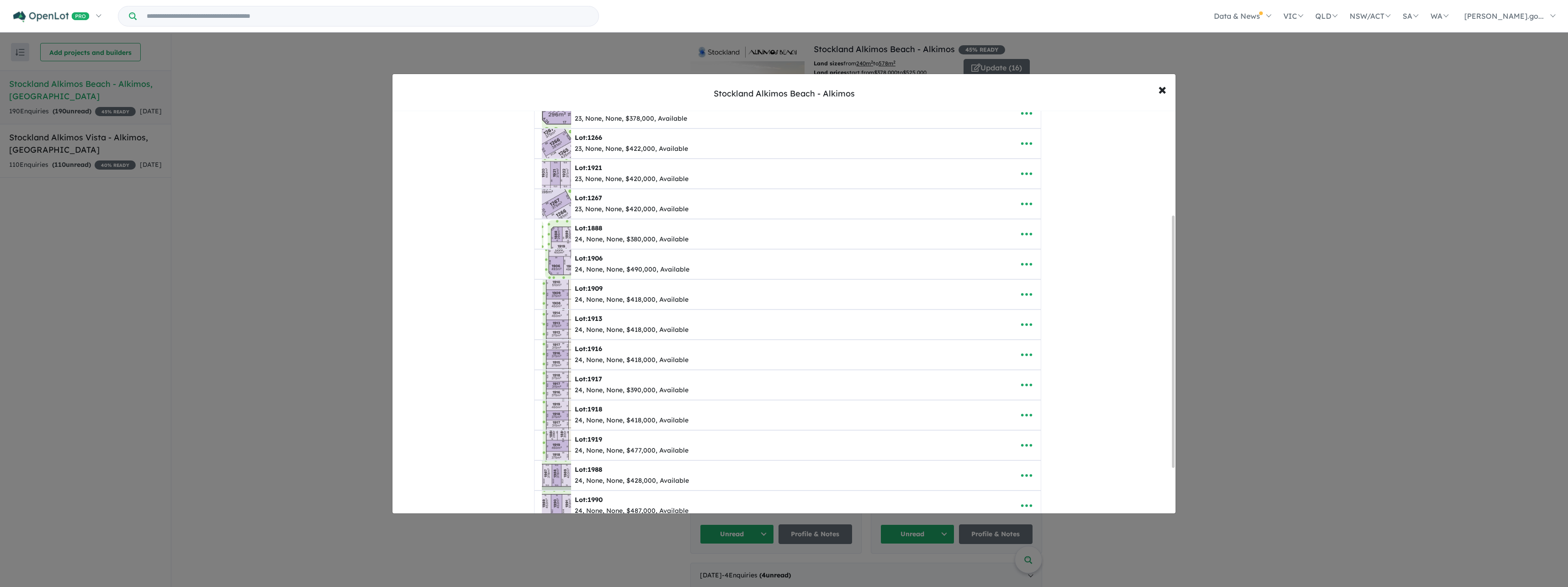
scroll to position [183, 0]
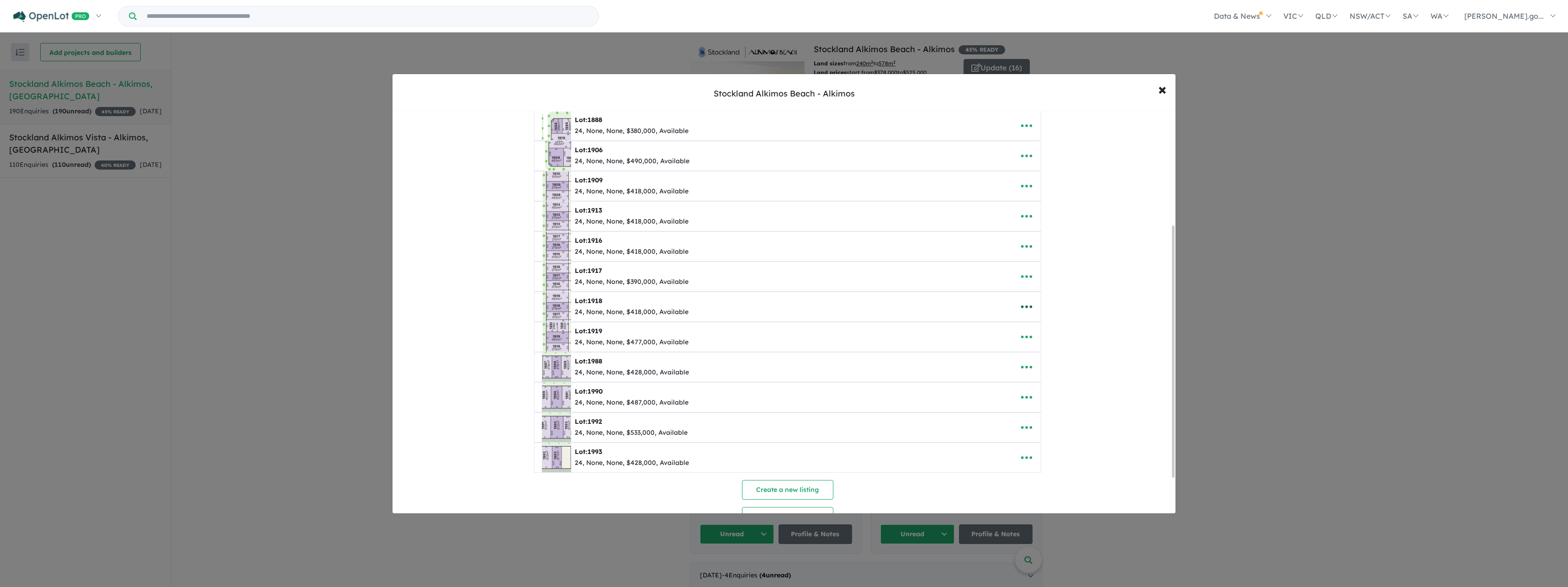
click at [1030, 307] on icon "button" at bounding box center [1026, 306] width 11 height 3
click at [1049, 348] on link "Remove" at bounding box center [1046, 350] width 68 height 21
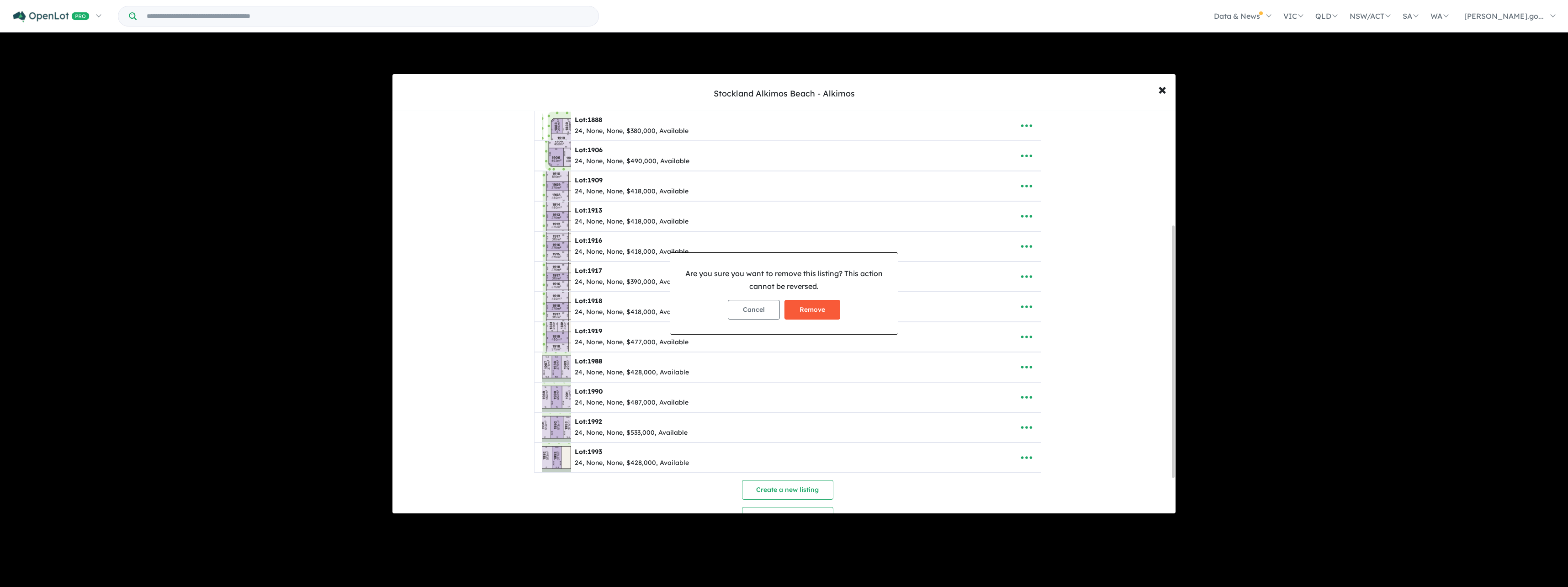
click at [811, 312] on button "Remove" at bounding box center [813, 309] width 56 height 19
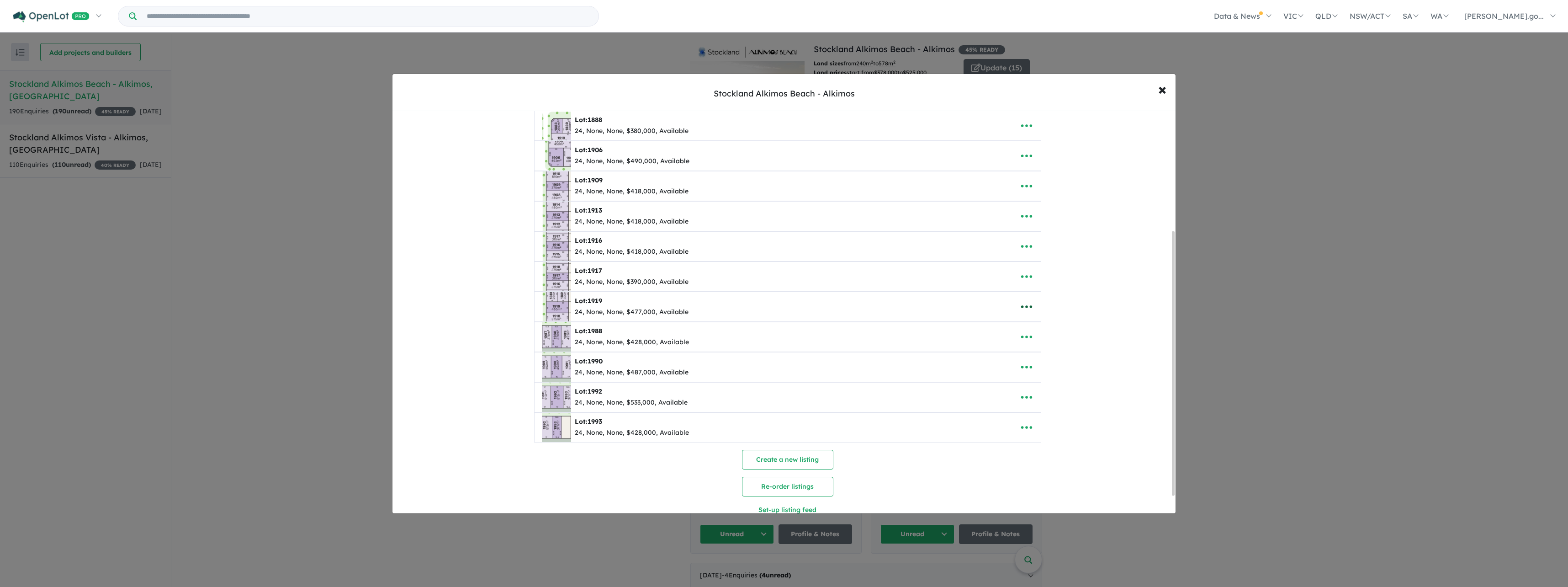
click at [1023, 312] on icon "button" at bounding box center [1026, 306] width 14 height 14
click at [1028, 348] on link "Remove" at bounding box center [1046, 350] width 68 height 21
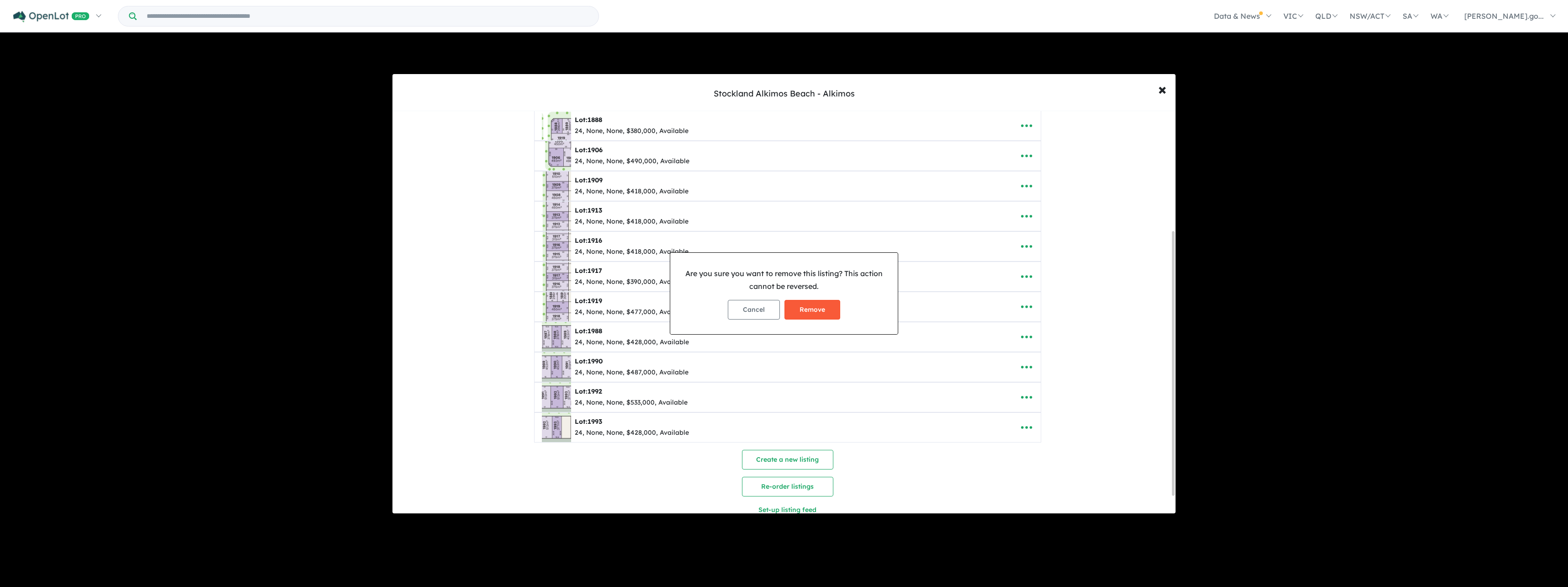
click at [807, 312] on button "Remove" at bounding box center [813, 309] width 56 height 19
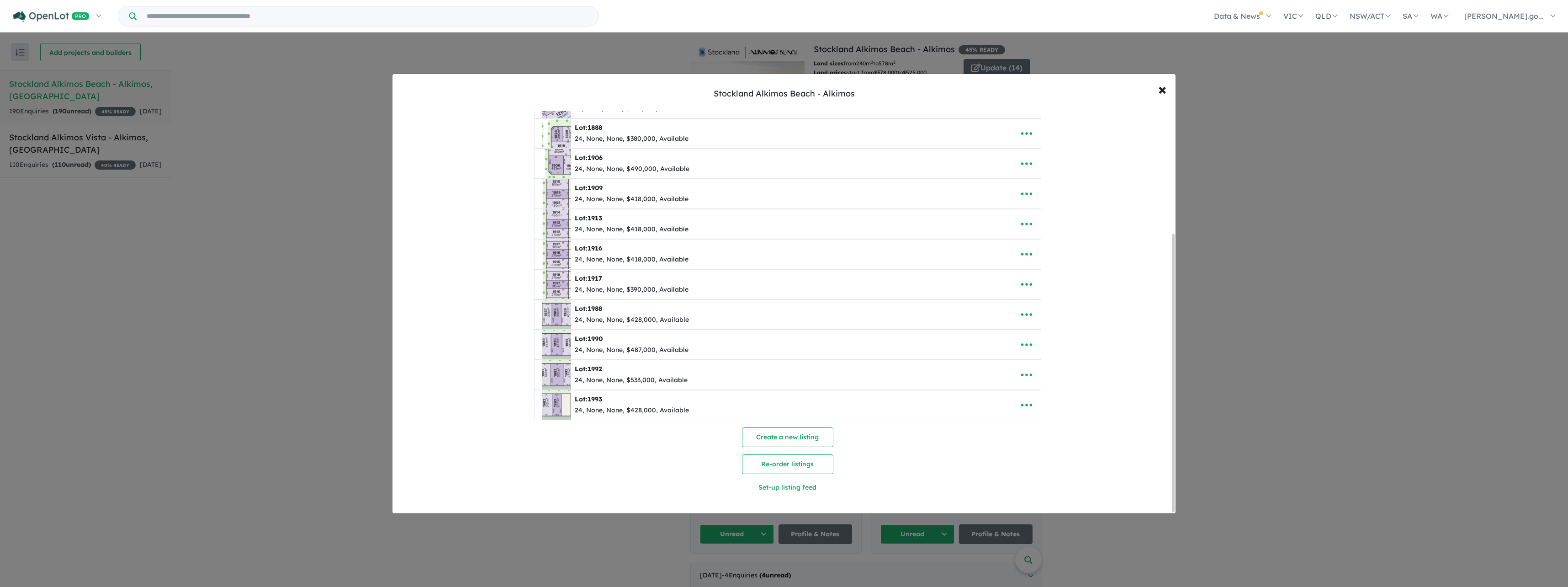
scroll to position [178, 0]
click at [1027, 342] on icon "button" at bounding box center [1026, 345] width 14 height 14
click at [1036, 385] on link "Remove" at bounding box center [1046, 388] width 68 height 21
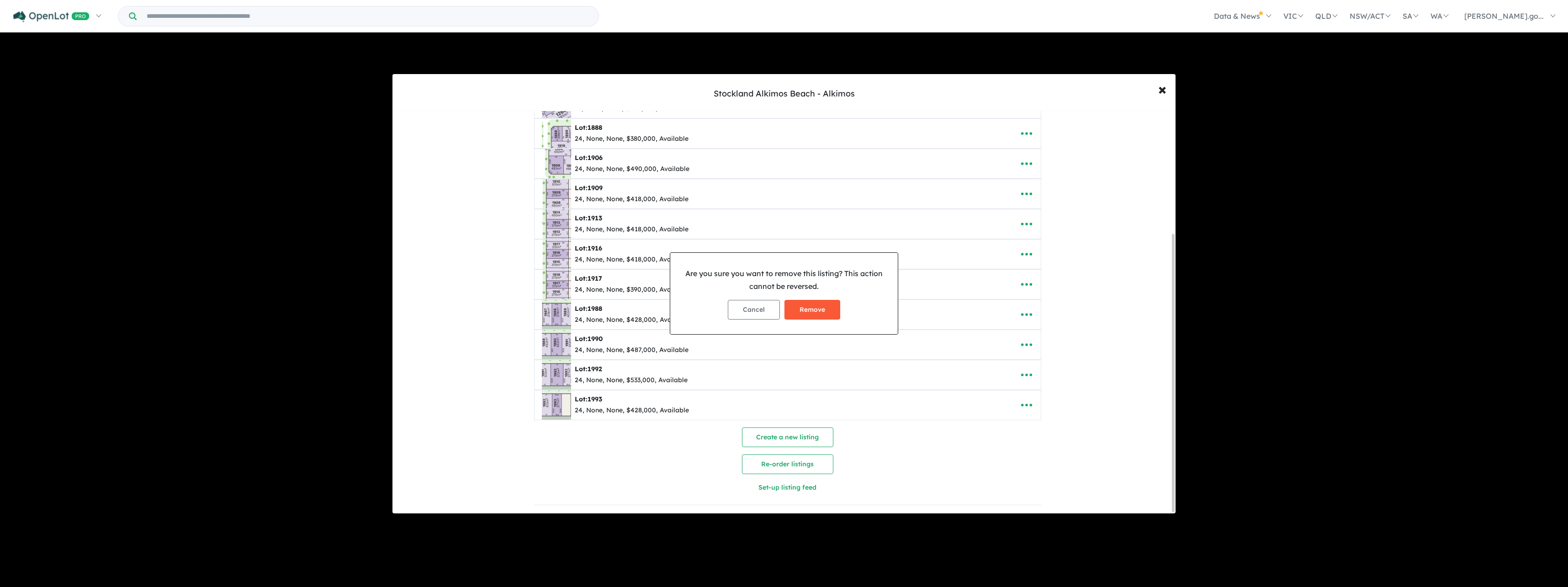
click at [825, 304] on button "Remove" at bounding box center [813, 309] width 56 height 19
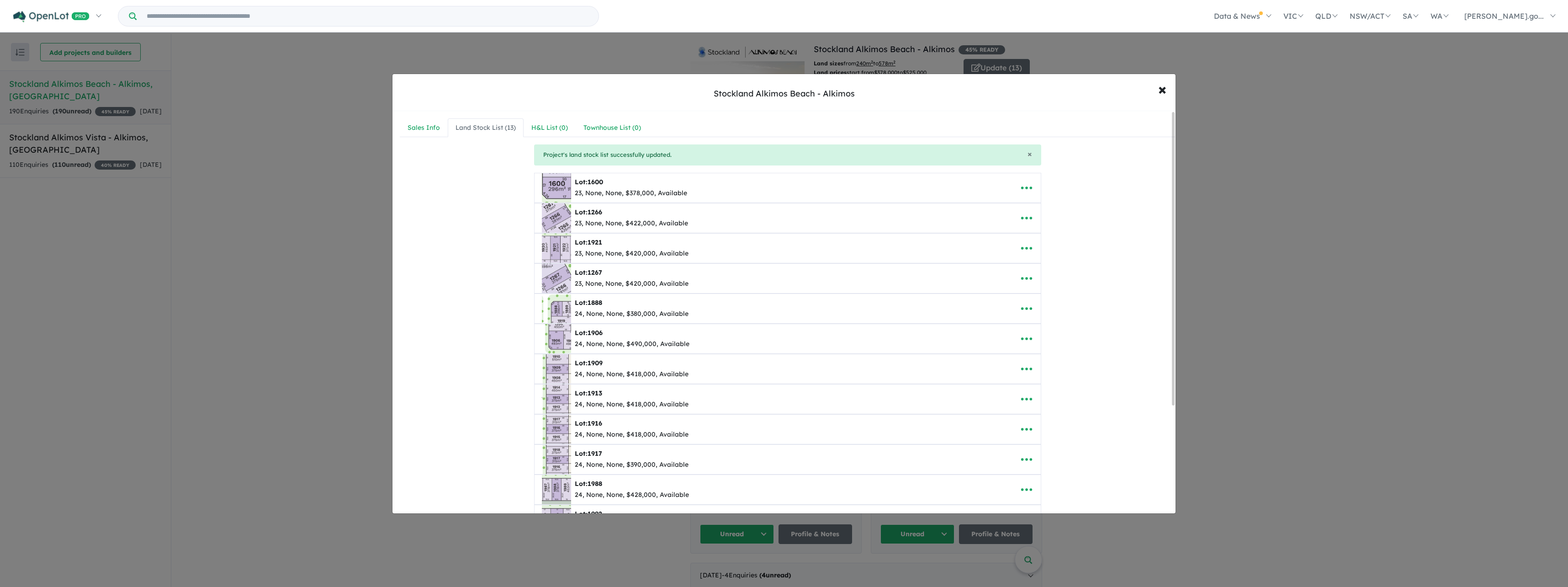
scroll to position [147, 0]
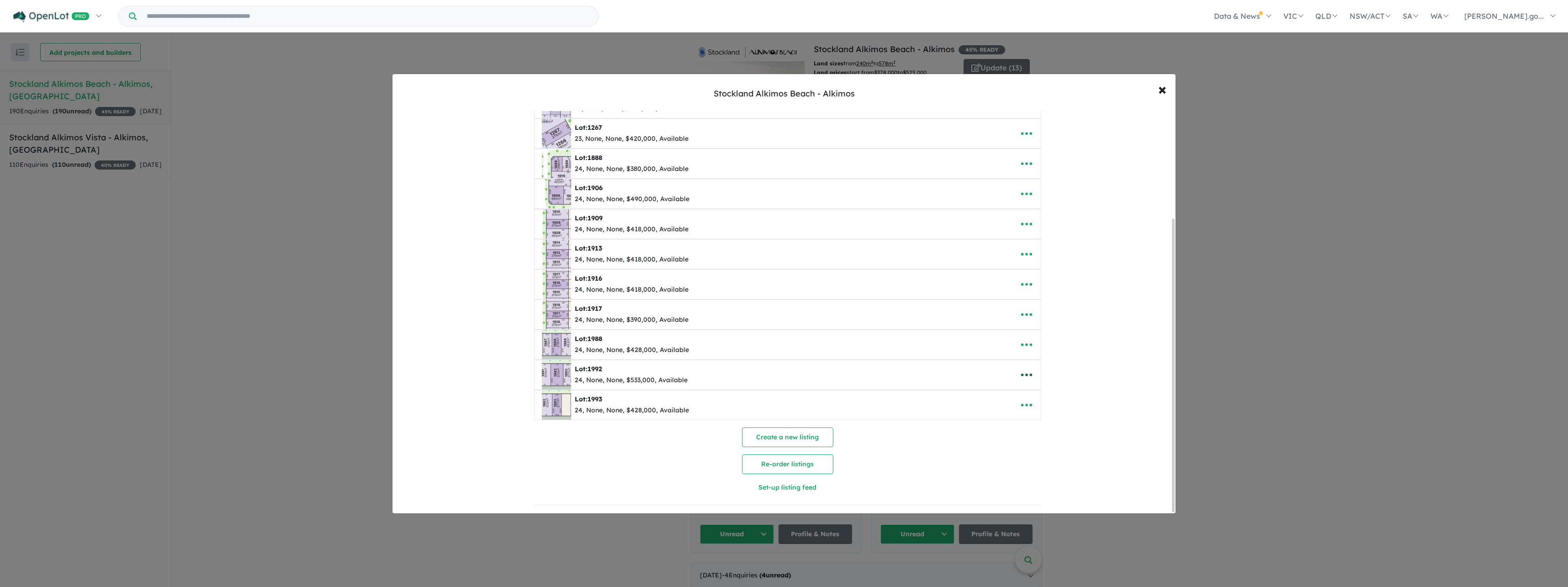
click at [1025, 368] on icon "button" at bounding box center [1026, 374] width 14 height 14
click at [1027, 410] on link "Remove" at bounding box center [1046, 418] width 68 height 21
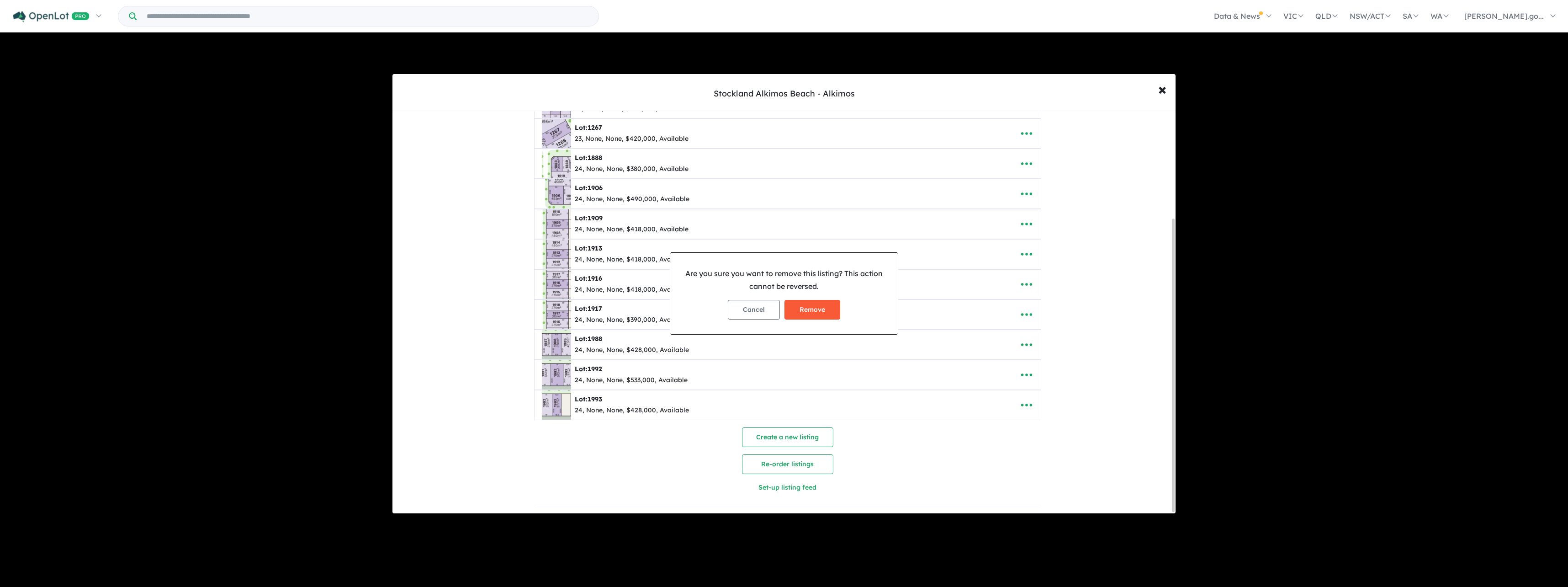
click at [825, 309] on button "Remove" at bounding box center [813, 309] width 56 height 19
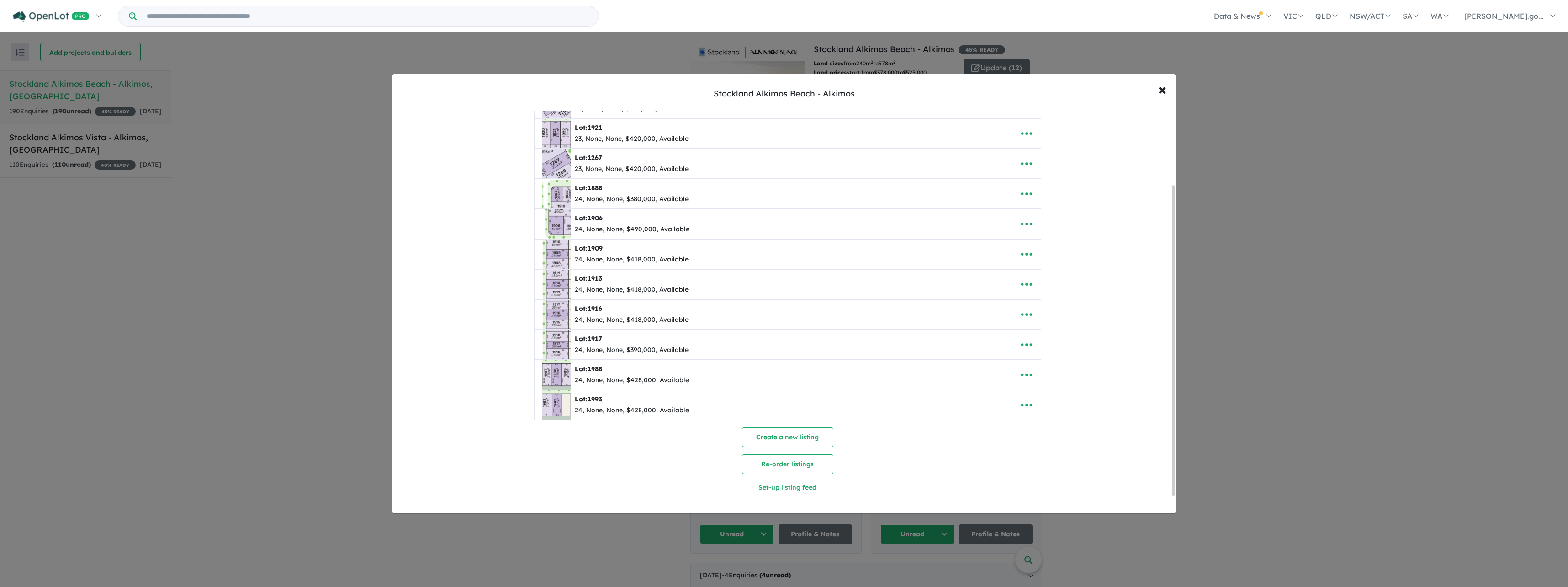
scroll to position [118, 0]
click at [1022, 404] on icon "button" at bounding box center [1026, 405] width 14 height 14
click at [1033, 438] on link "Remove" at bounding box center [1046, 448] width 68 height 21
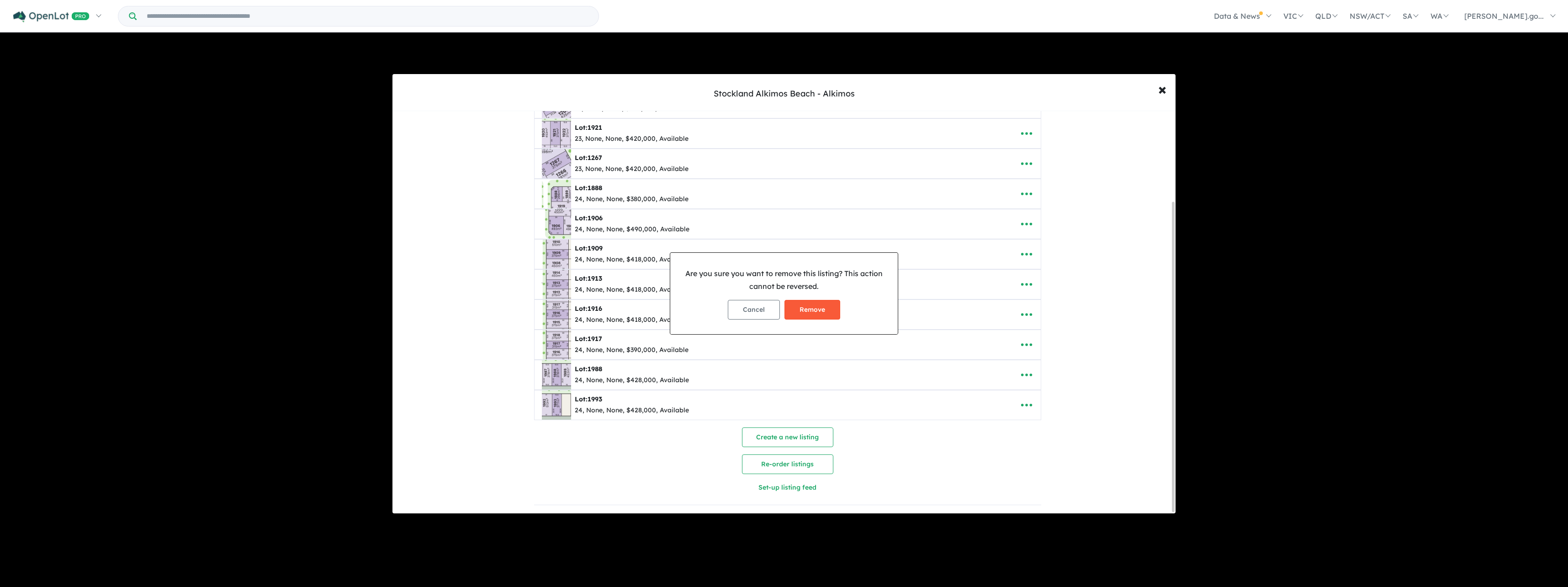
click at [821, 309] on button "Remove" at bounding box center [813, 309] width 56 height 19
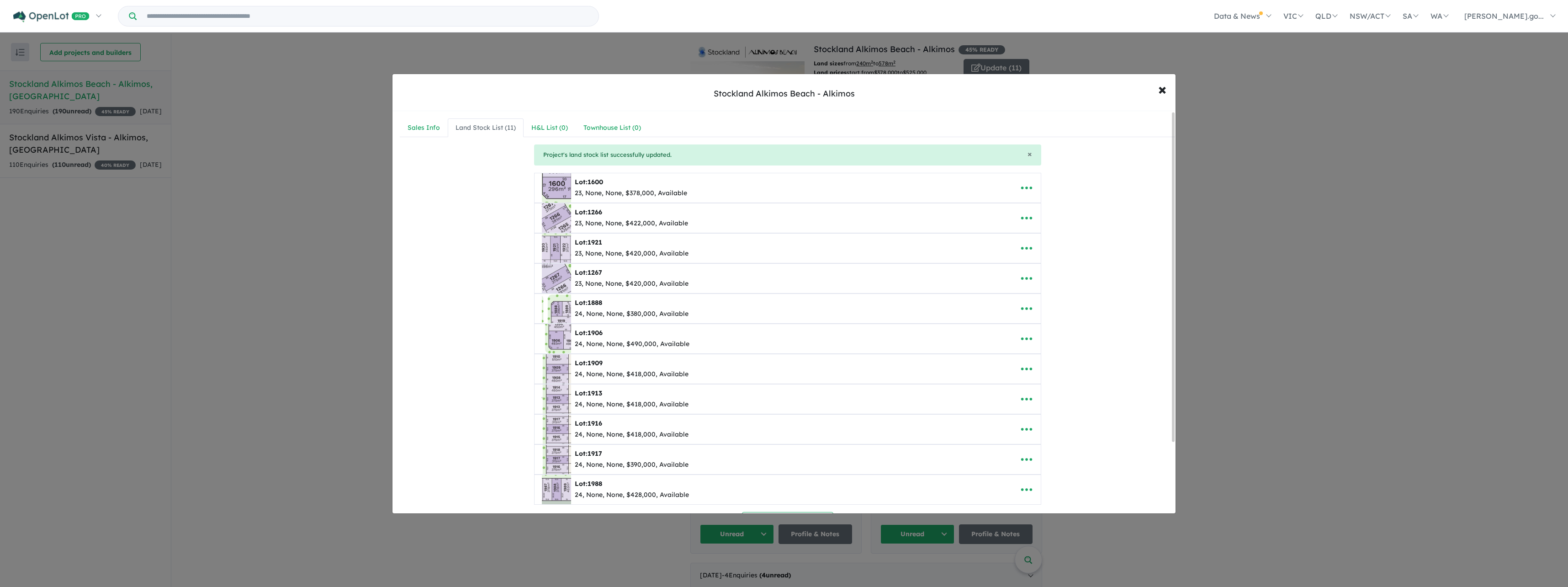
scroll to position [46, 0]
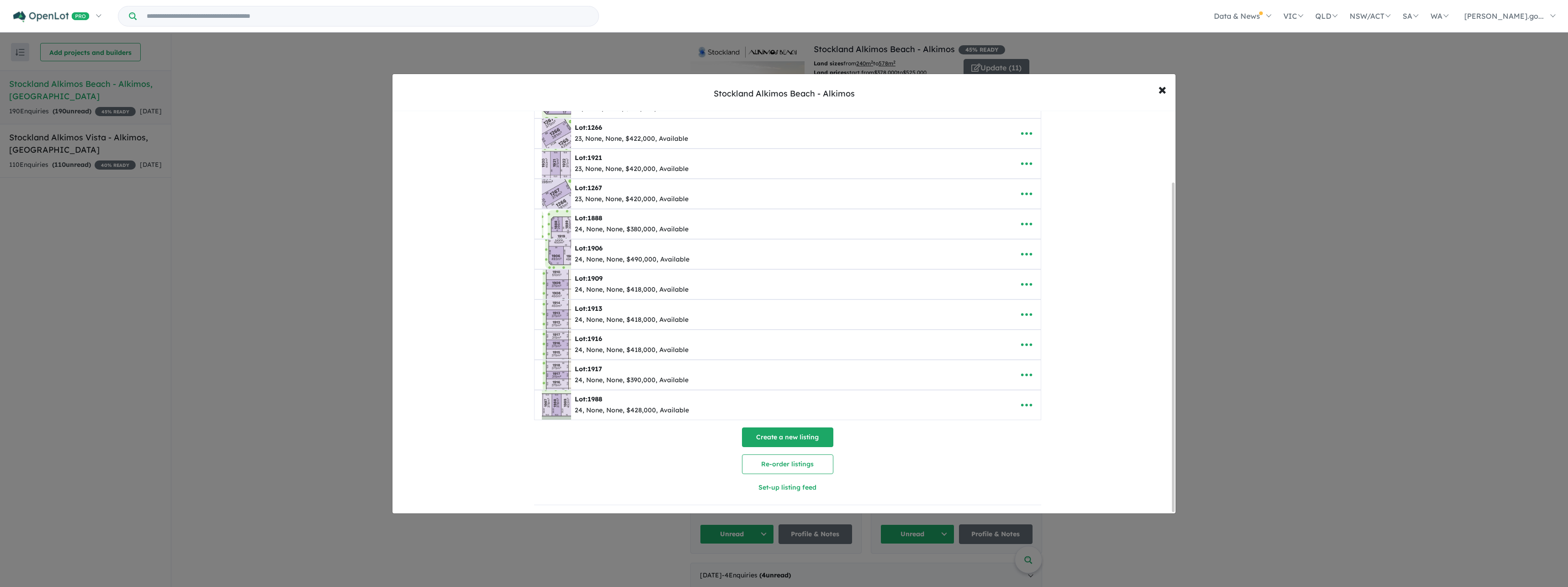
click at [757, 431] on button "Create a new listing" at bounding box center [788, 437] width 91 height 19
